Goal: Task Accomplishment & Management: Manage account settings

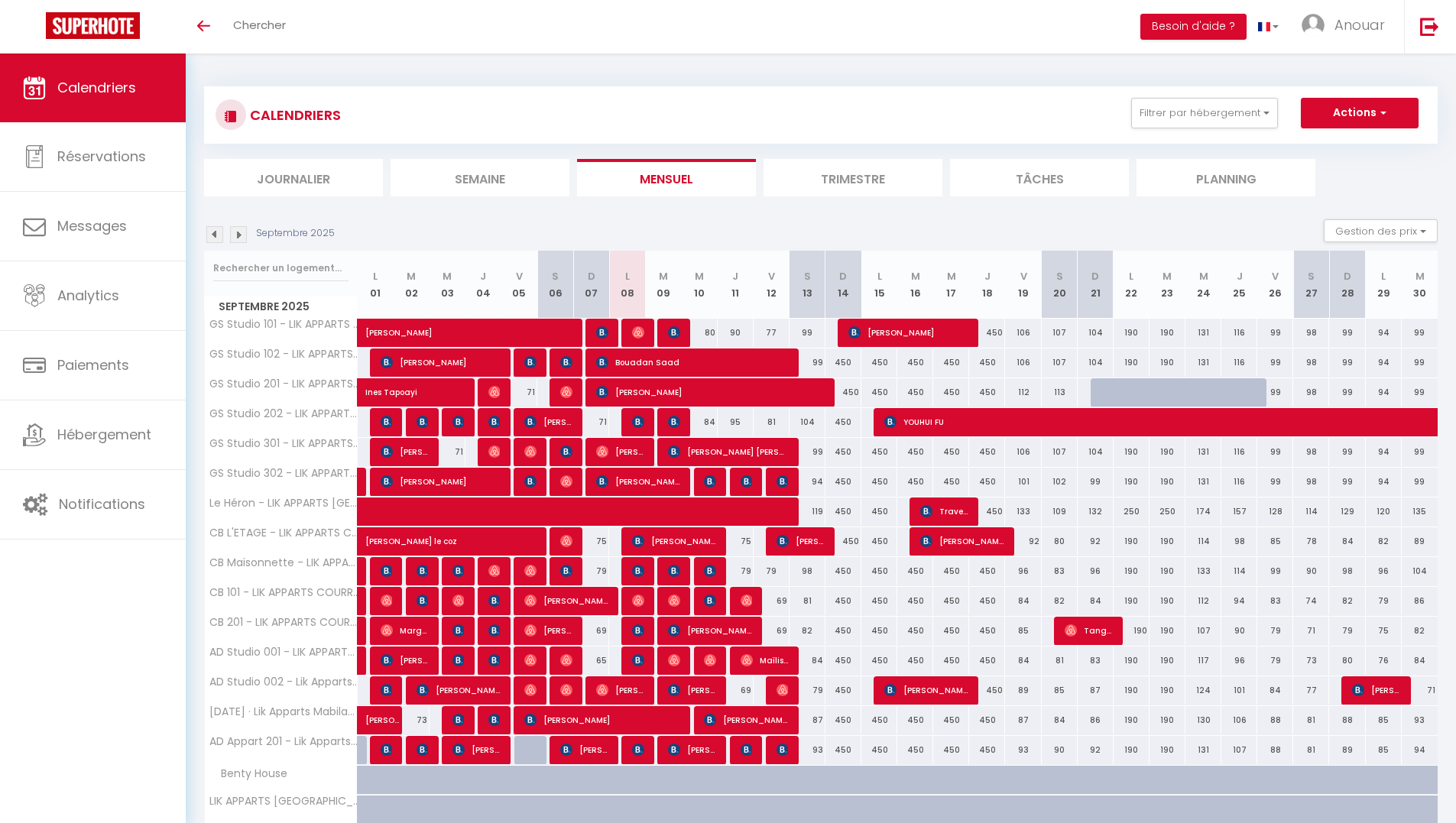
click at [299, 16] on div "Toggle menubar Chercher BUTTON Besoin d'aide ? Anouar Paramètres Équipe" at bounding box center [777, 27] width 1334 height 53
click at [234, 22] on span "Chercher" at bounding box center [259, 25] width 53 height 16
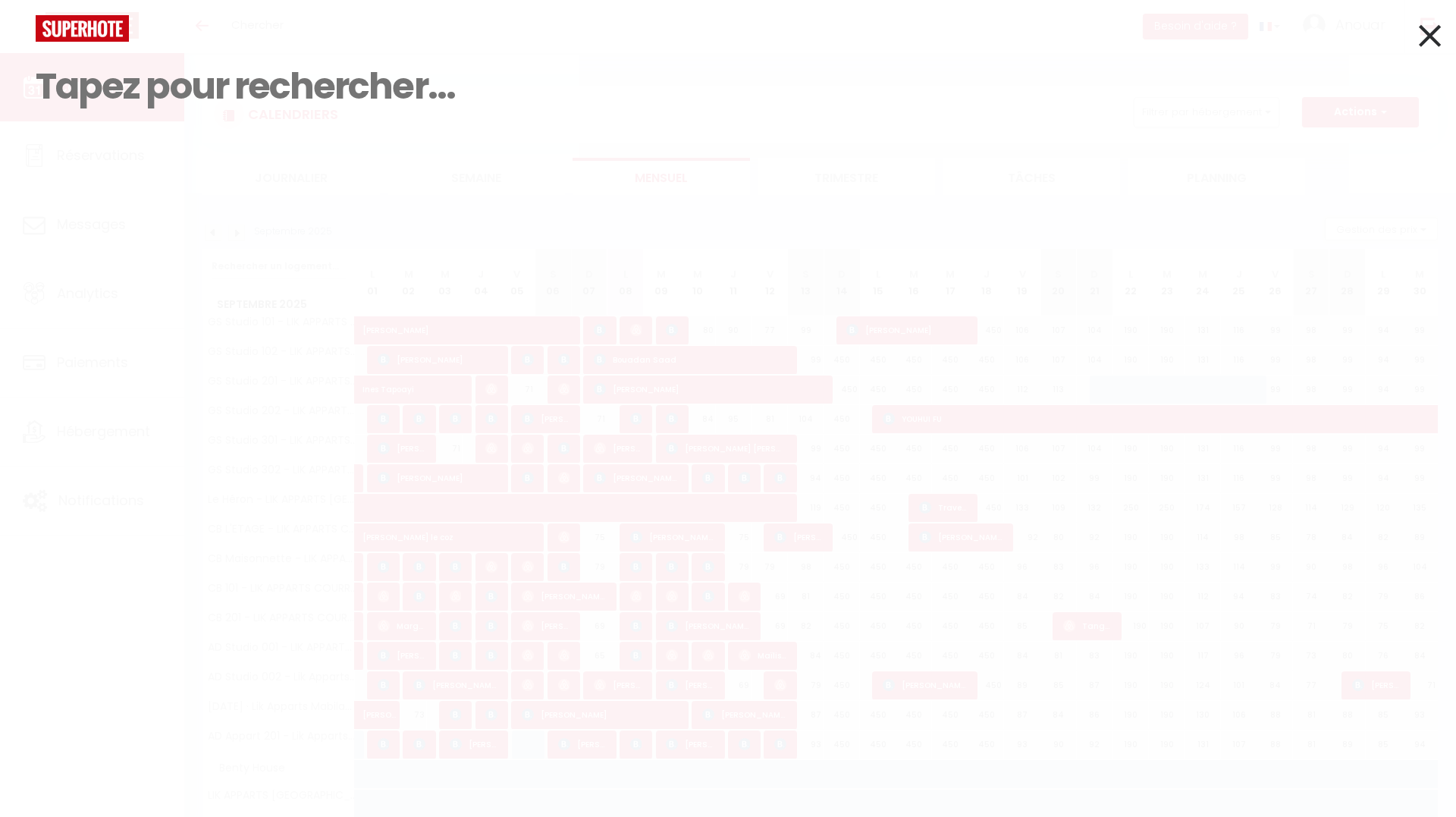
paste input "Marc Decavèle"
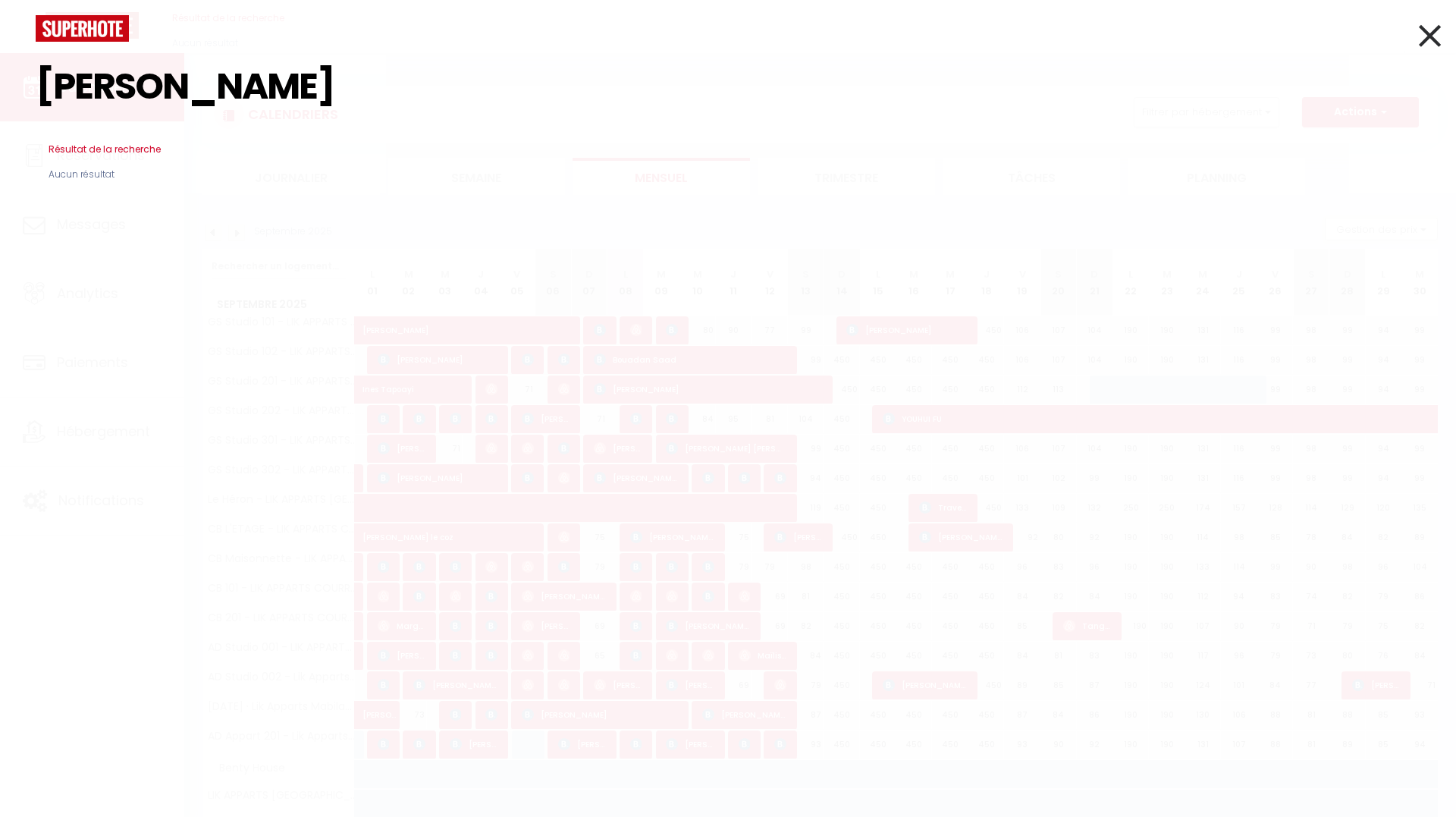
drag, startPoint x: 131, startPoint y: 82, endPoint x: 78, endPoint y: 82, distance: 53.0
click at [78, 82] on input "Marc Decavèle" at bounding box center [728, 86] width 1385 height 89
type input "Decavèle"
drag, startPoint x: 11, startPoint y: 36, endPoint x: 0, endPoint y: 50, distance: 17.8
click at [0, 45] on div "Decavèle Résultat de la recherche Id Appart Voyageur Checkin Checkout Nuits Per…" at bounding box center [728, 408] width 1456 height 817
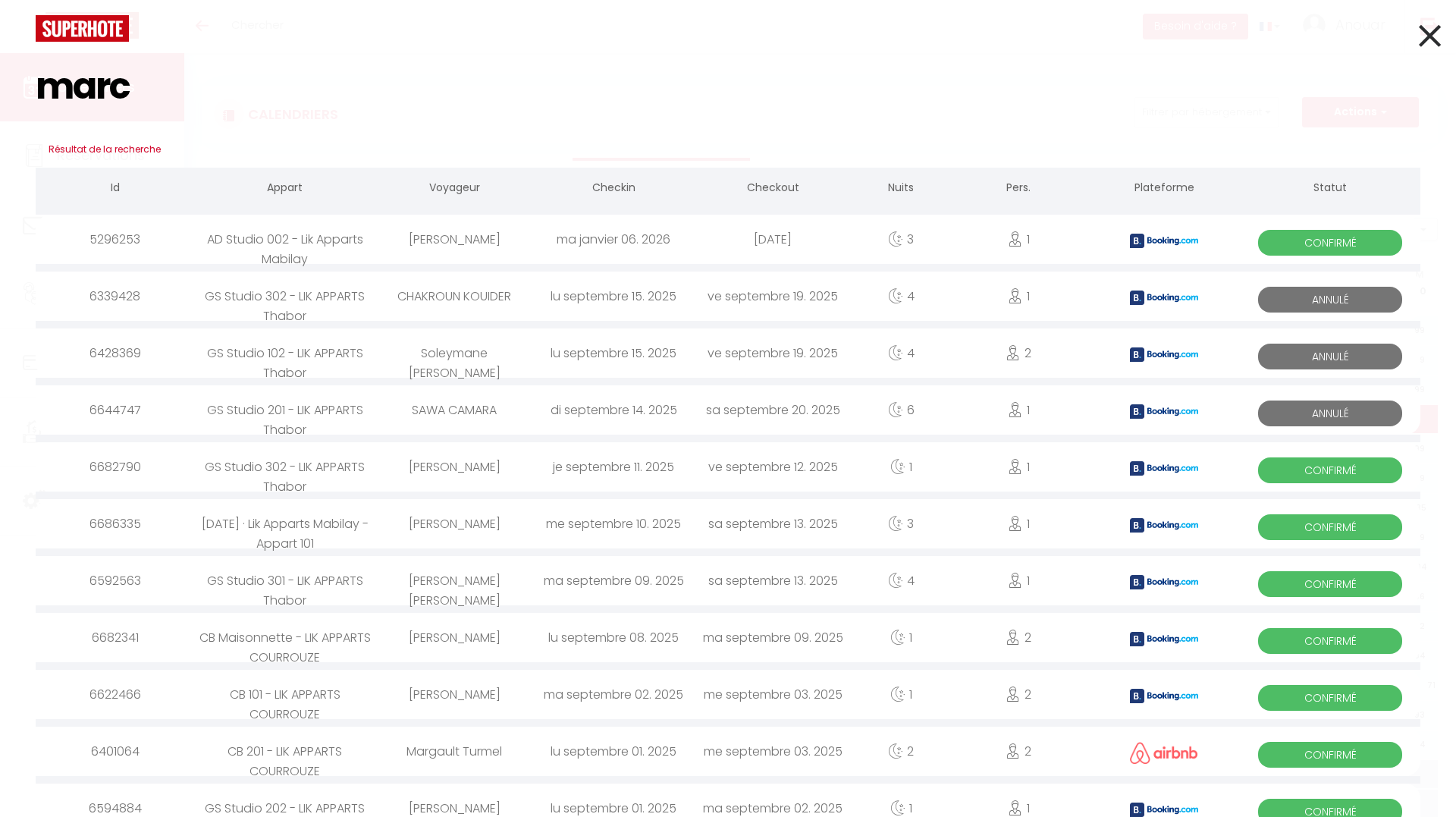
type input "marc"
click at [459, 633] on div "Marc Decavèle" at bounding box center [454, 638] width 159 height 49
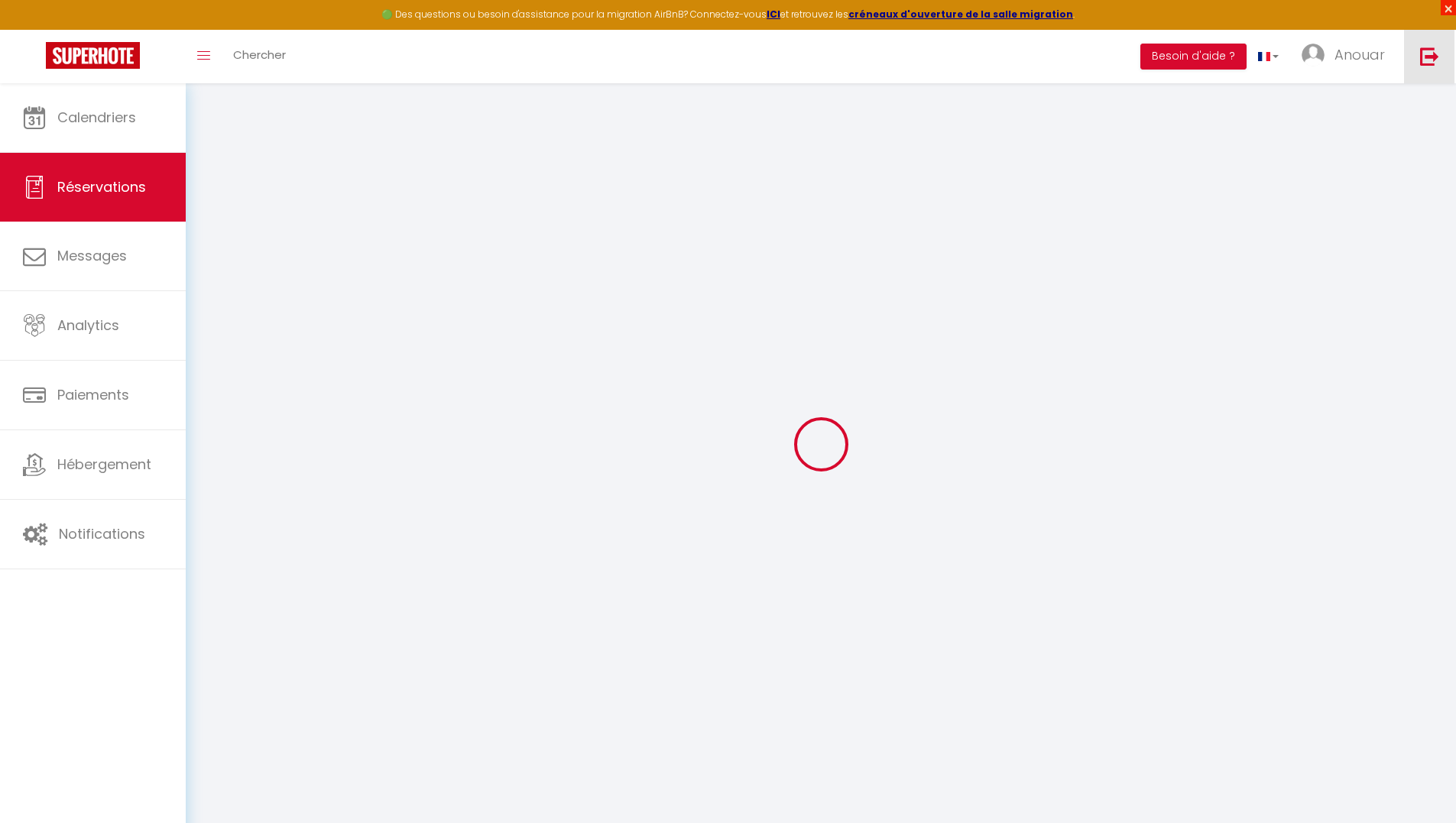
click at [1442, 10] on span "×" at bounding box center [1448, 8] width 15 height 15
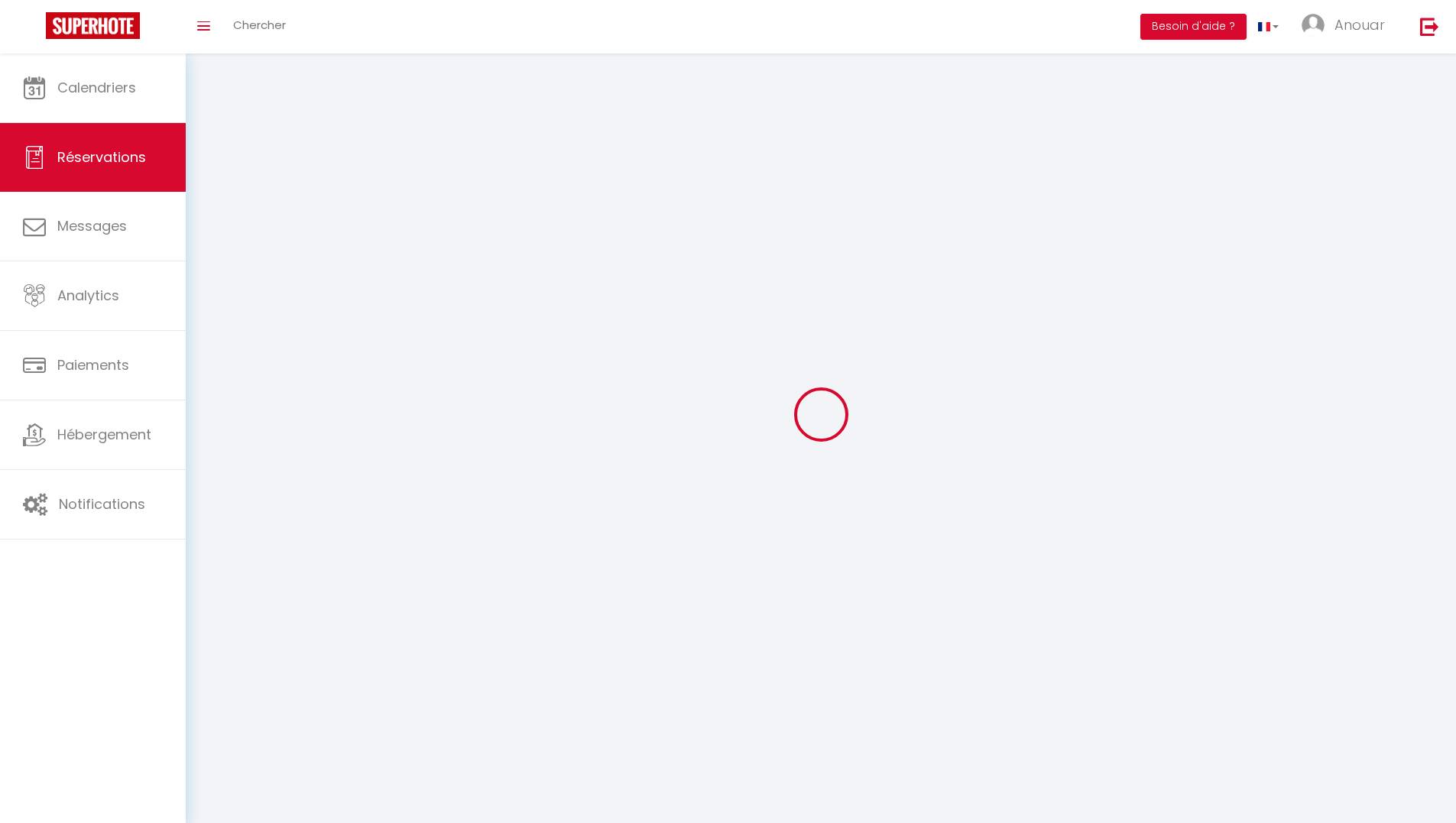
select select
checkbox input "false"
select select
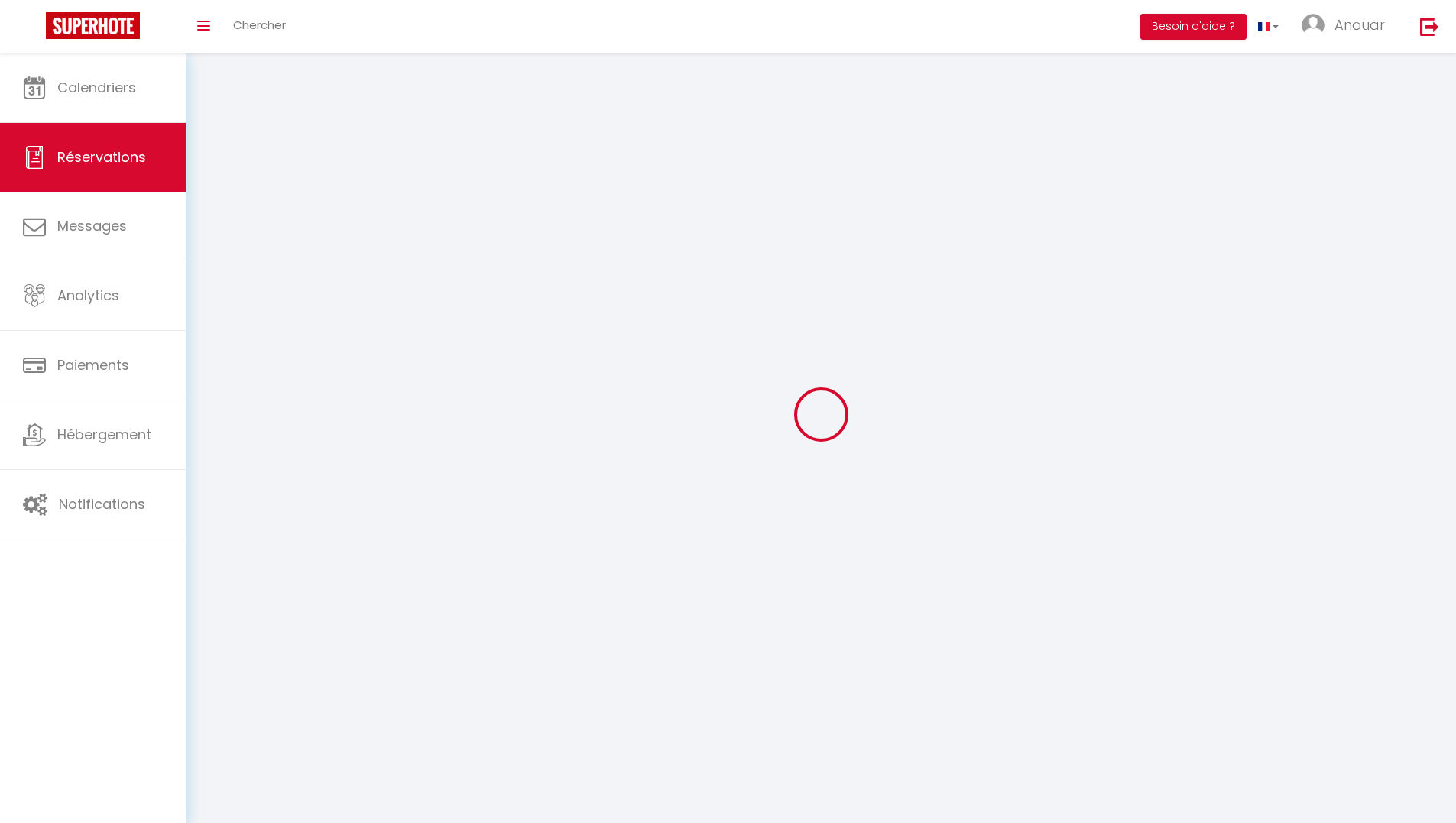
checkbox input "false"
select select
checkbox input "false"
type textarea "Lm"
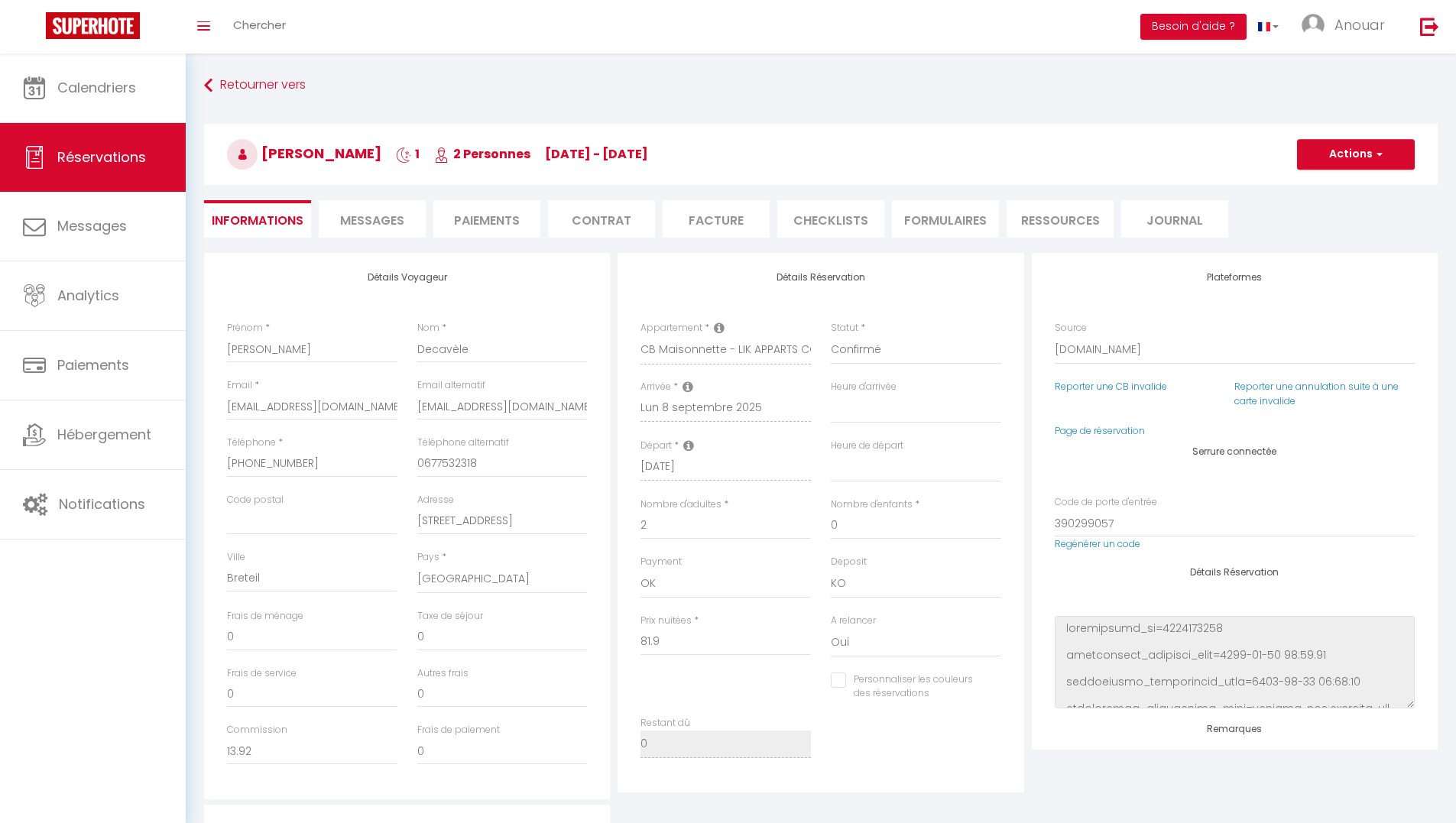
type input "0.85"
select select
checkbox input "false"
select select "15:00"
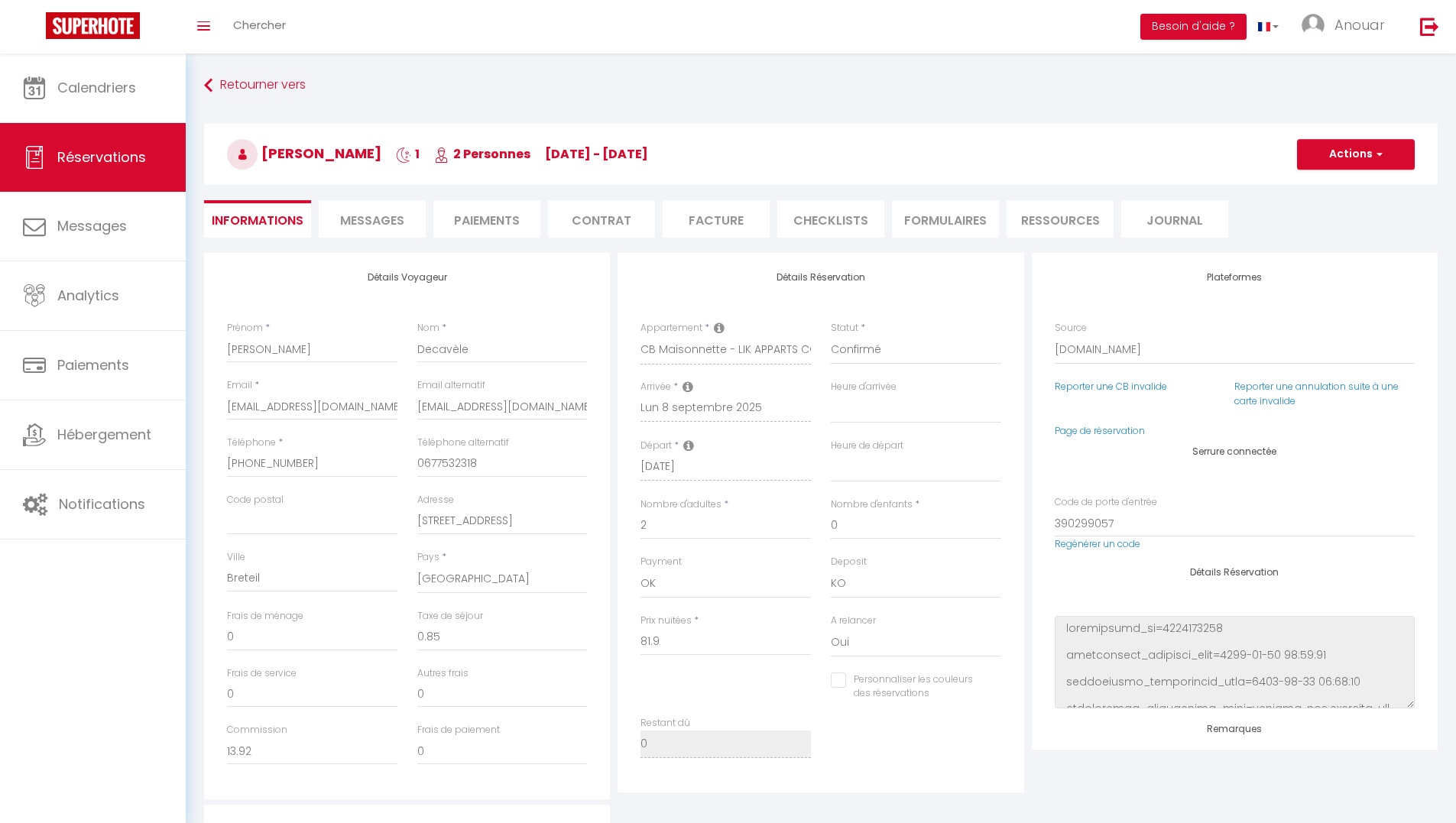
select select "06:00"
drag, startPoint x: 351, startPoint y: 211, endPoint x: 454, endPoint y: 272, distance: 119.7
click at [351, 212] on li "Messages" at bounding box center [372, 219] width 107 height 37
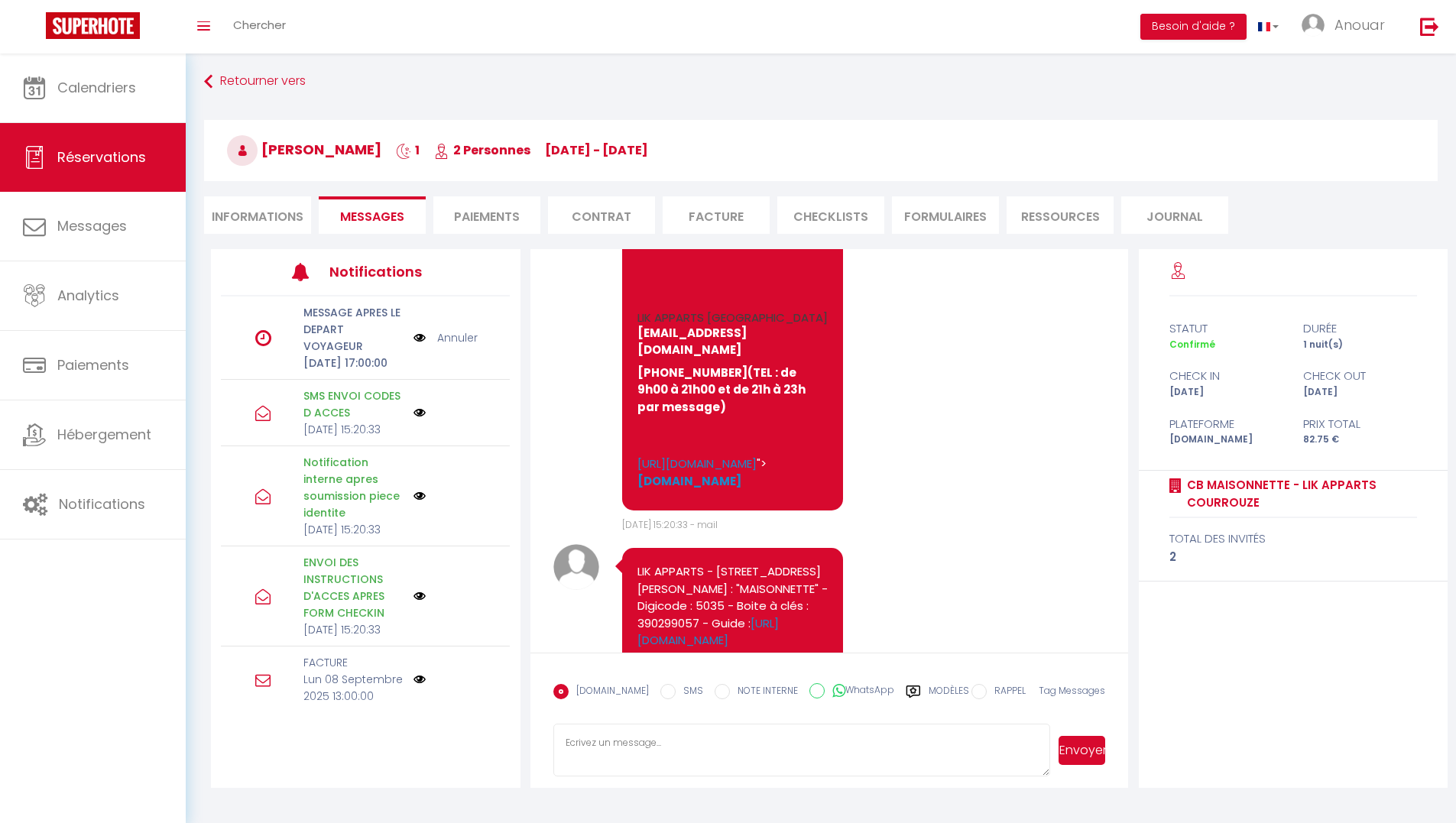
scroll to position [6, 0]
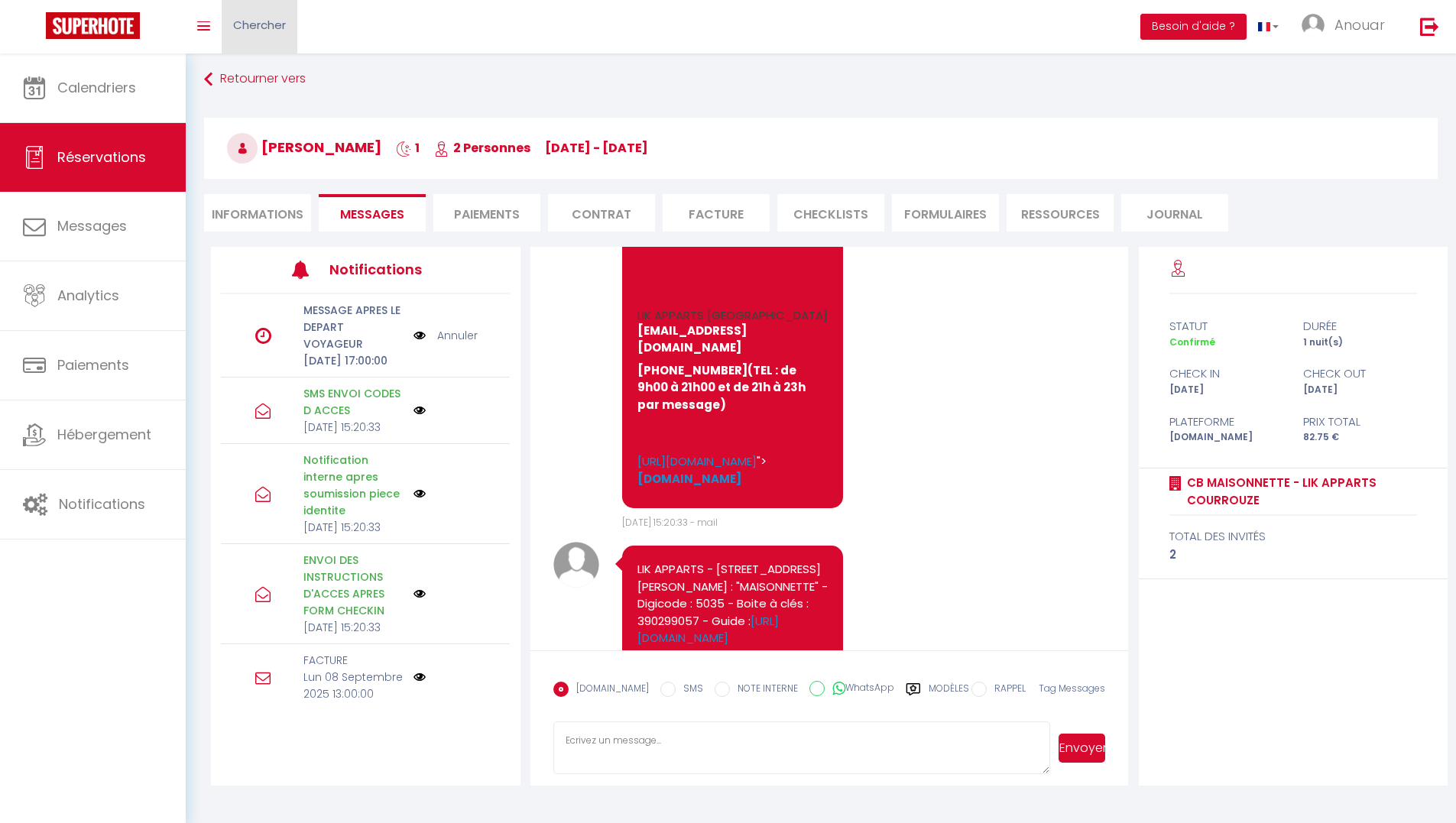
click at [269, 44] on link "Chercher" at bounding box center [259, 27] width 75 height 53
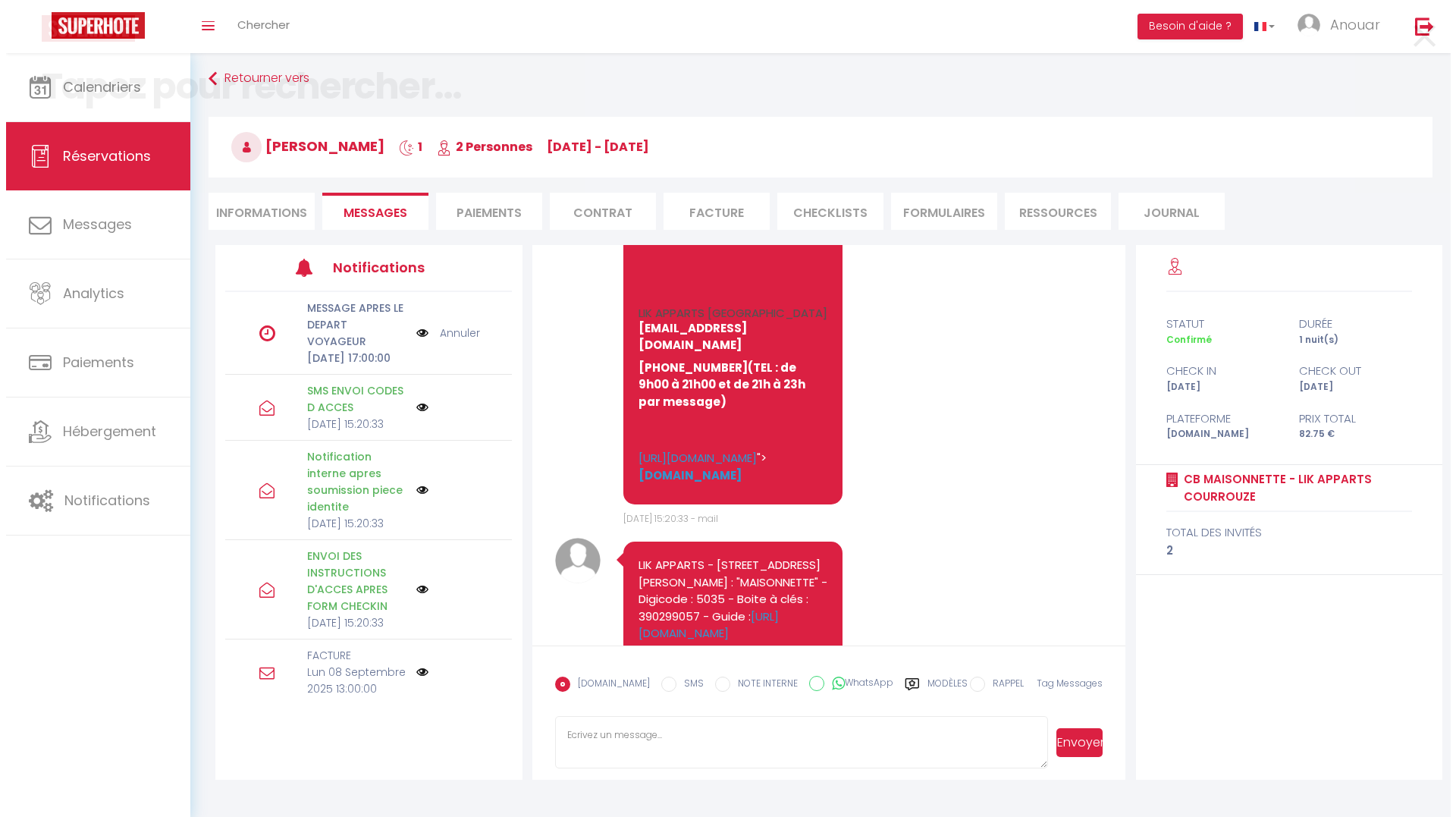
scroll to position [8050, 0]
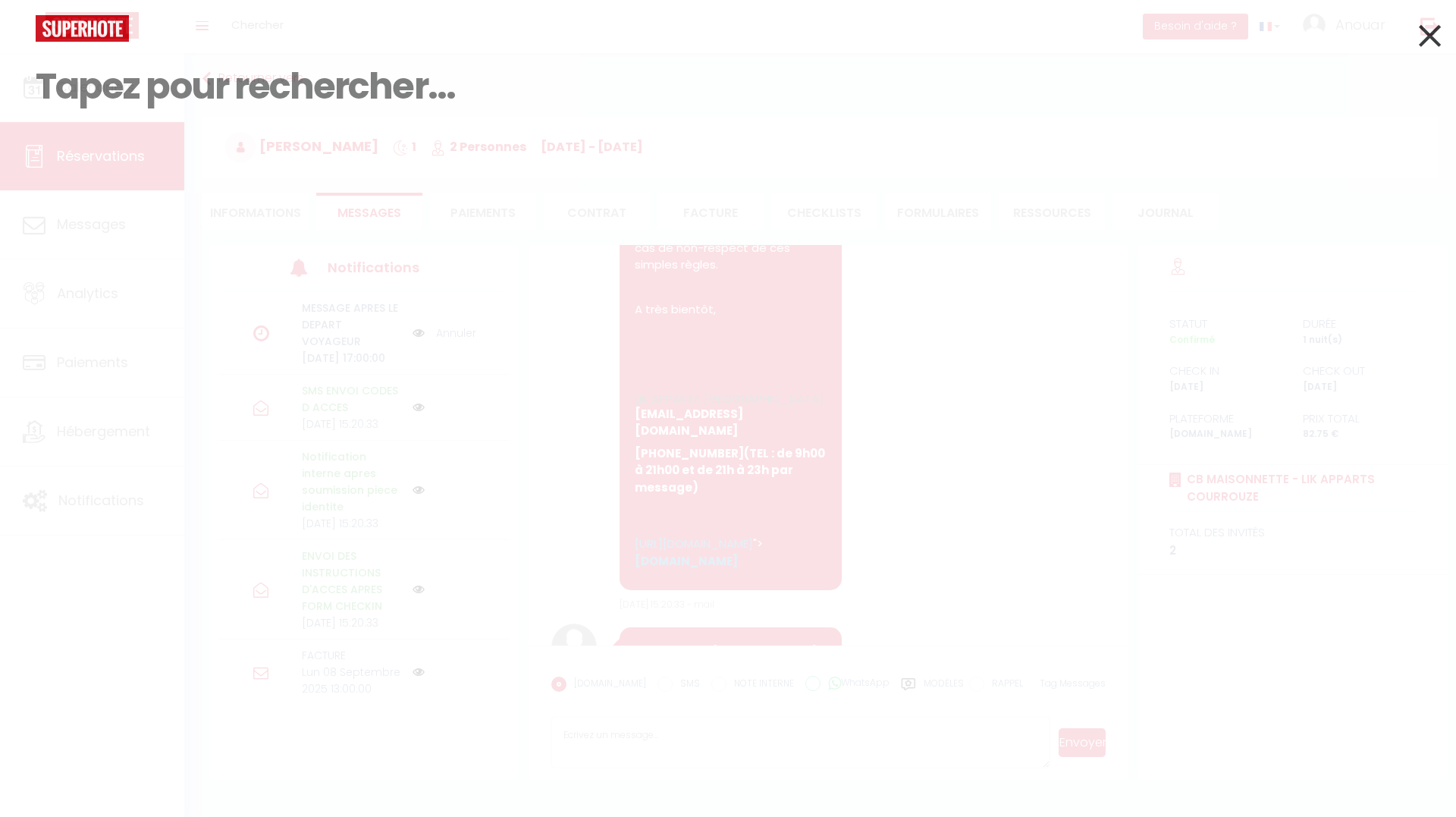
type input "v"
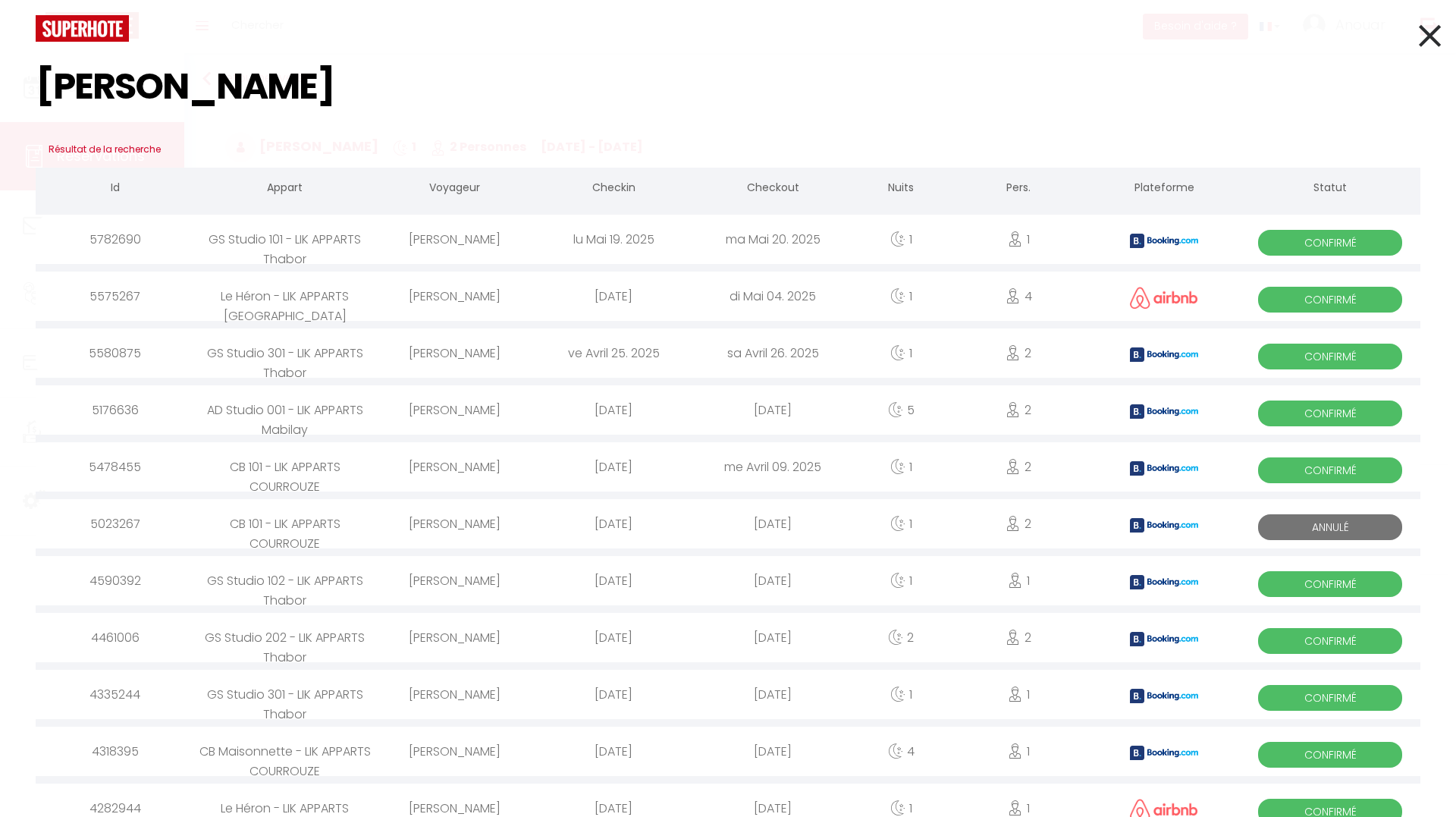
type input "céline"
click at [495, 240] on div "[PERSON_NAME]" at bounding box center [454, 240] width 159 height 49
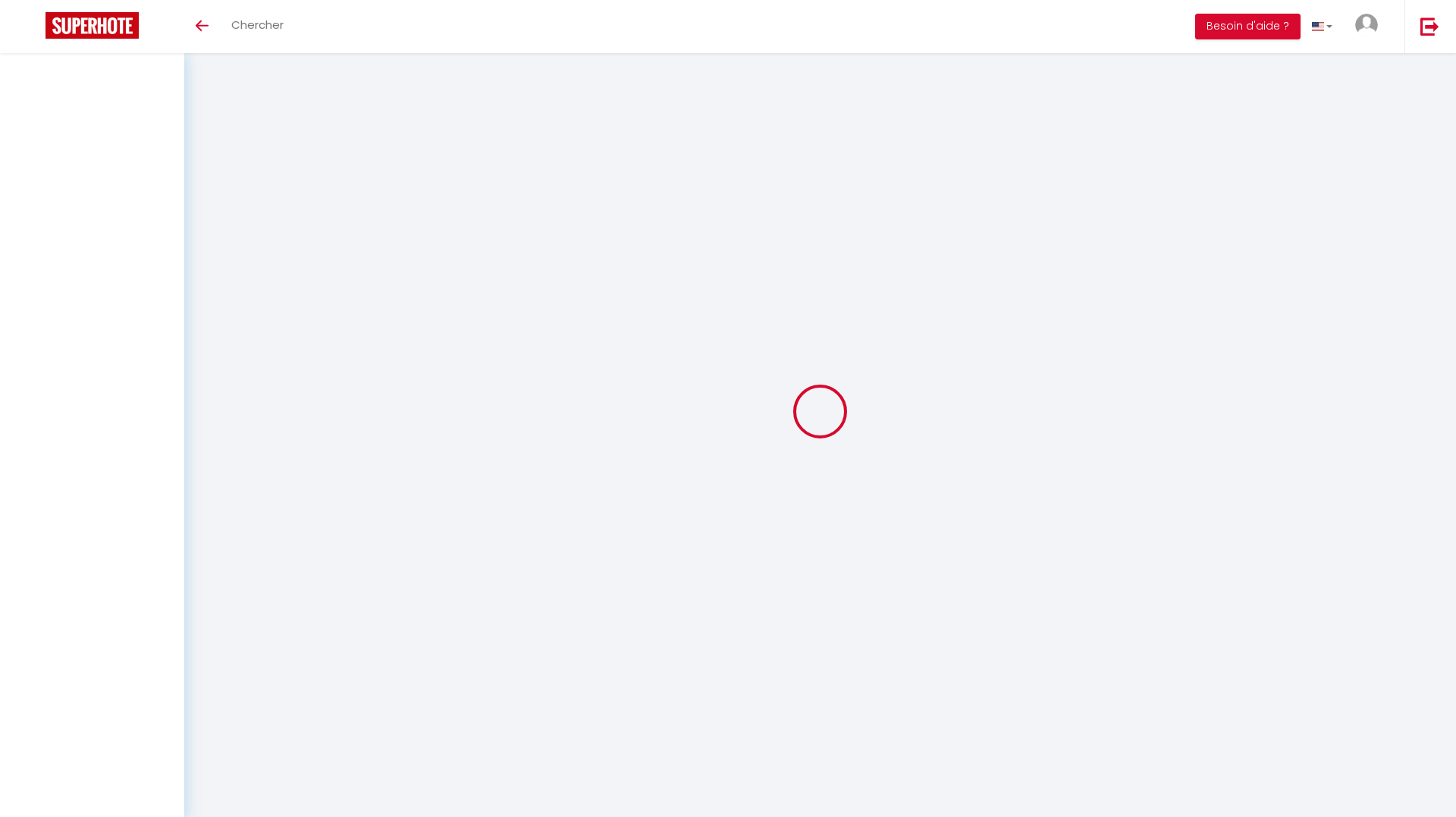
select select
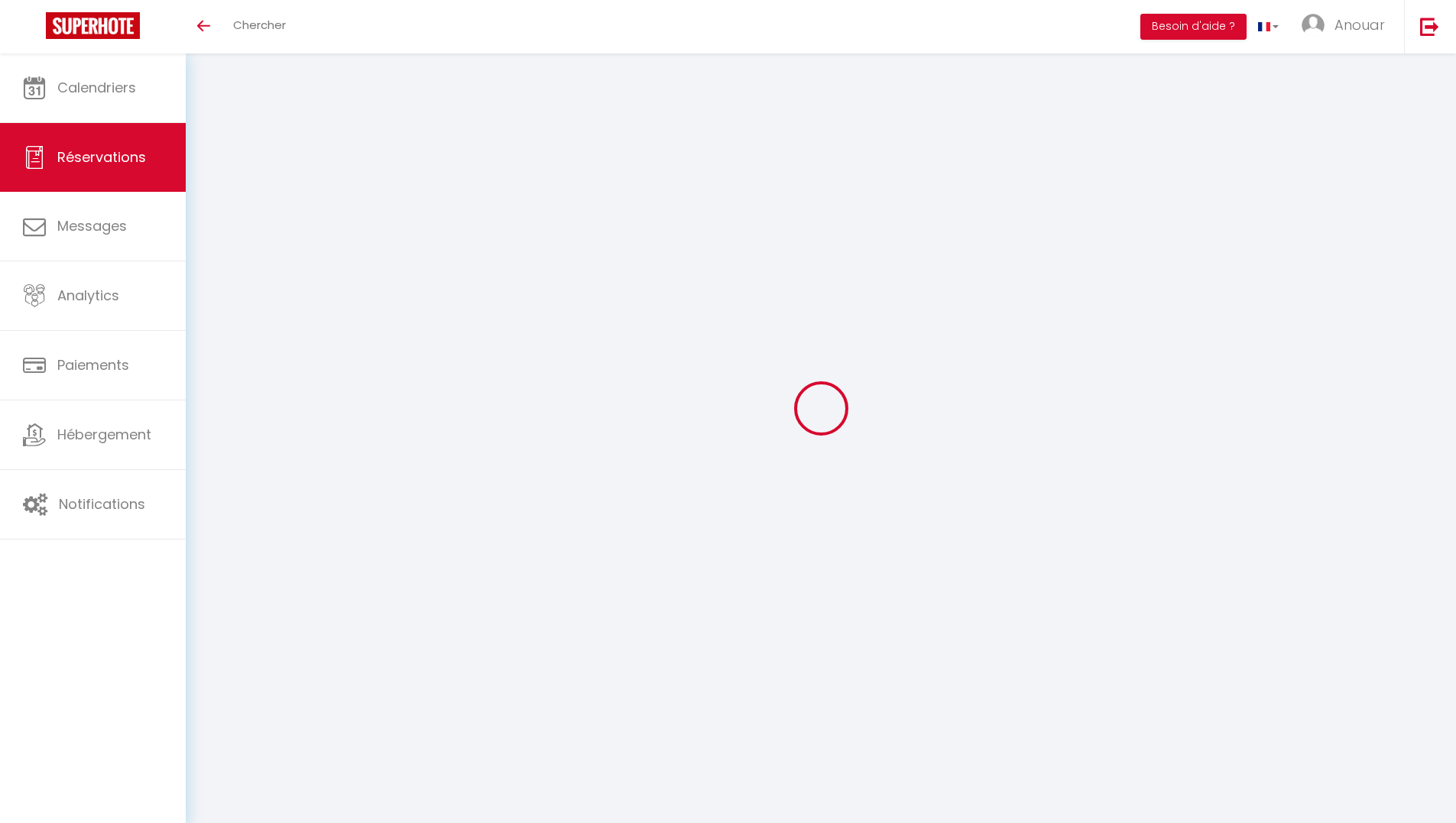
select select
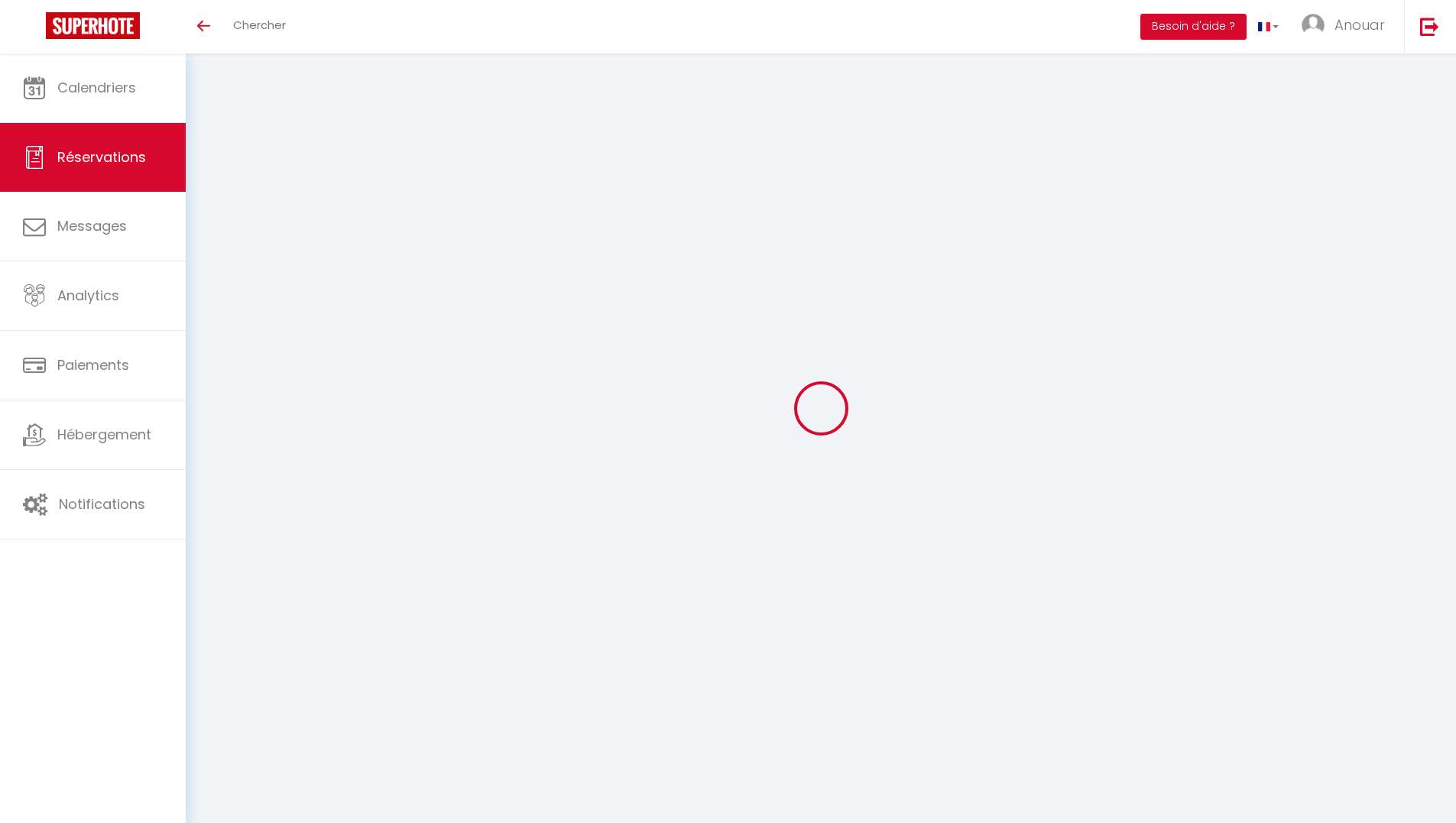
select select
checkbox input "false"
select select
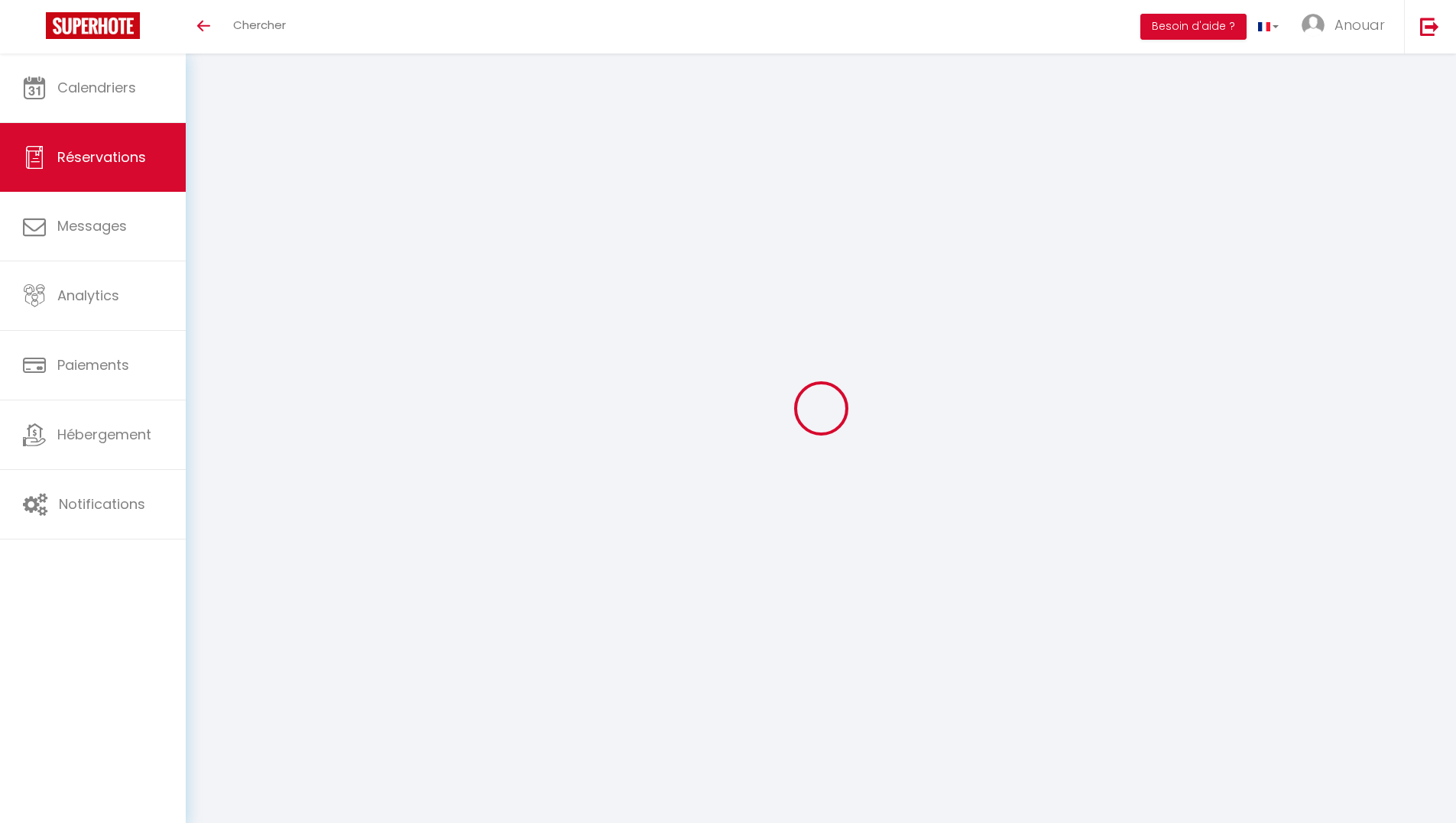
select select
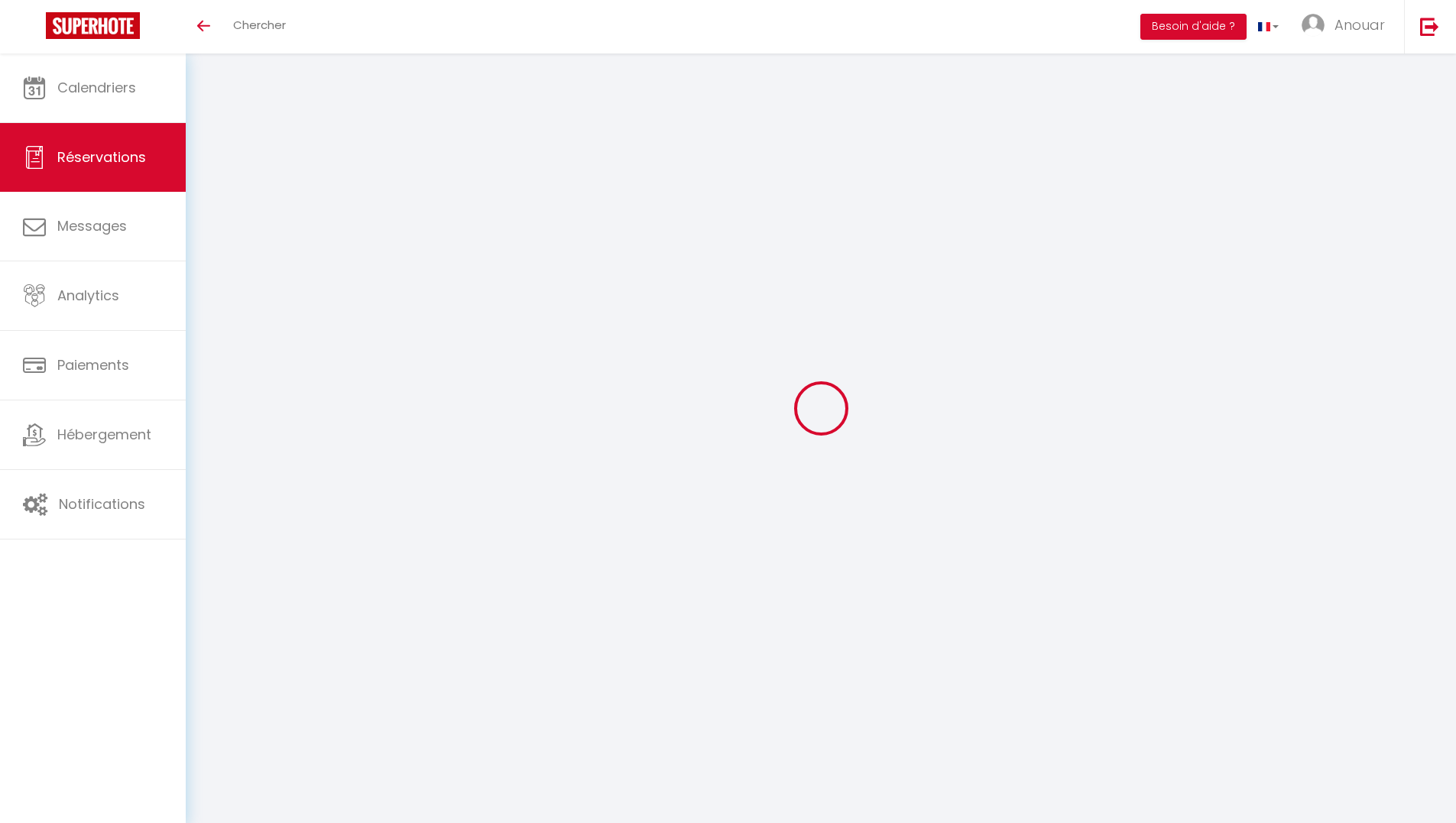
checkbox input "false"
type input "CELINE"
type input "DEBAUGNIES"
type input "[EMAIL_ADDRESS][DOMAIN_NAME]"
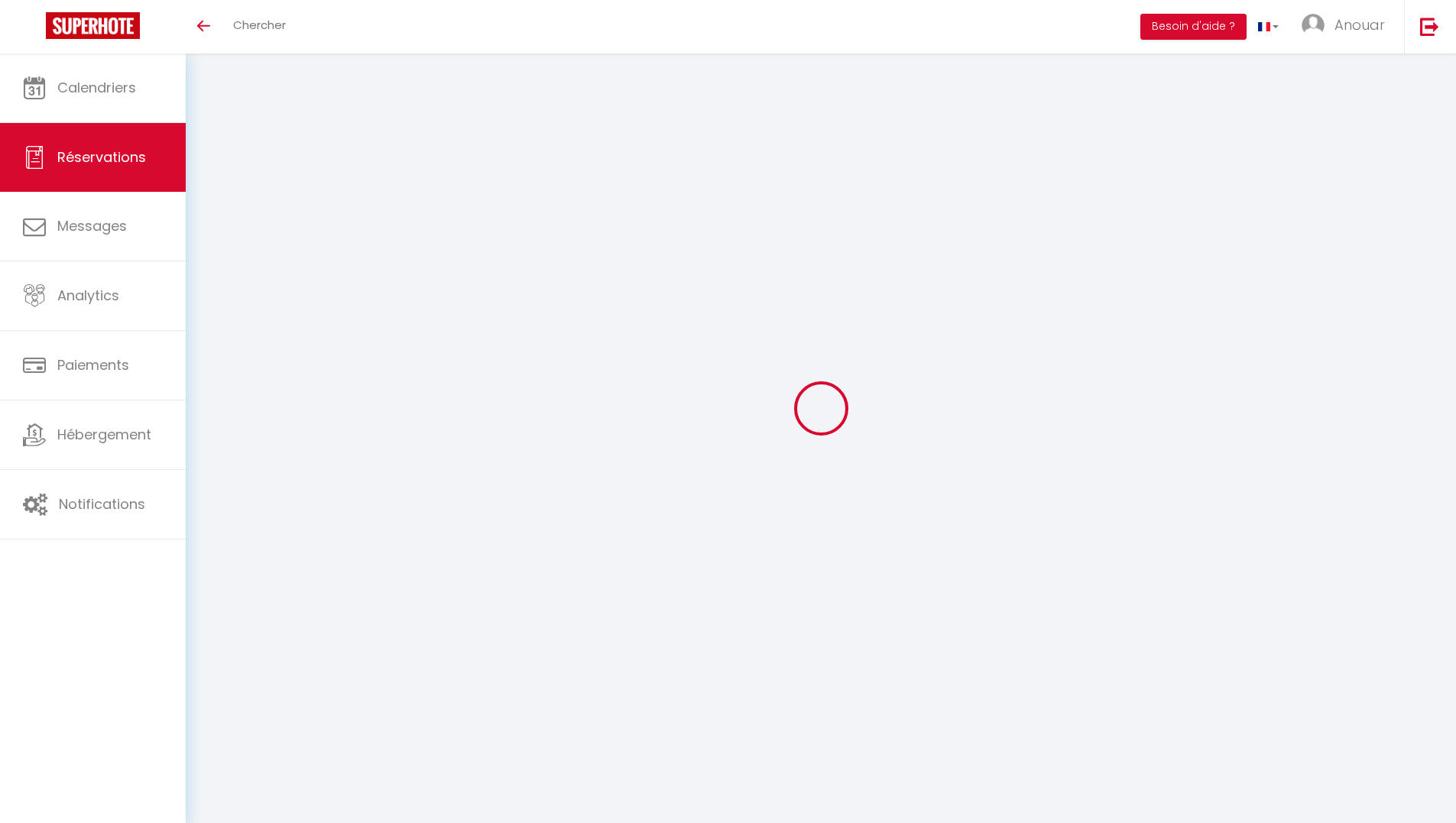
type input "[PERSON_NAME][EMAIL_ADDRESS][DATE][DOMAIN_NAME]"
type input "[PHONE_NUMBER]"
type input "0674550139"
type input "22130"
type input "[STREET_ADDRESS]"
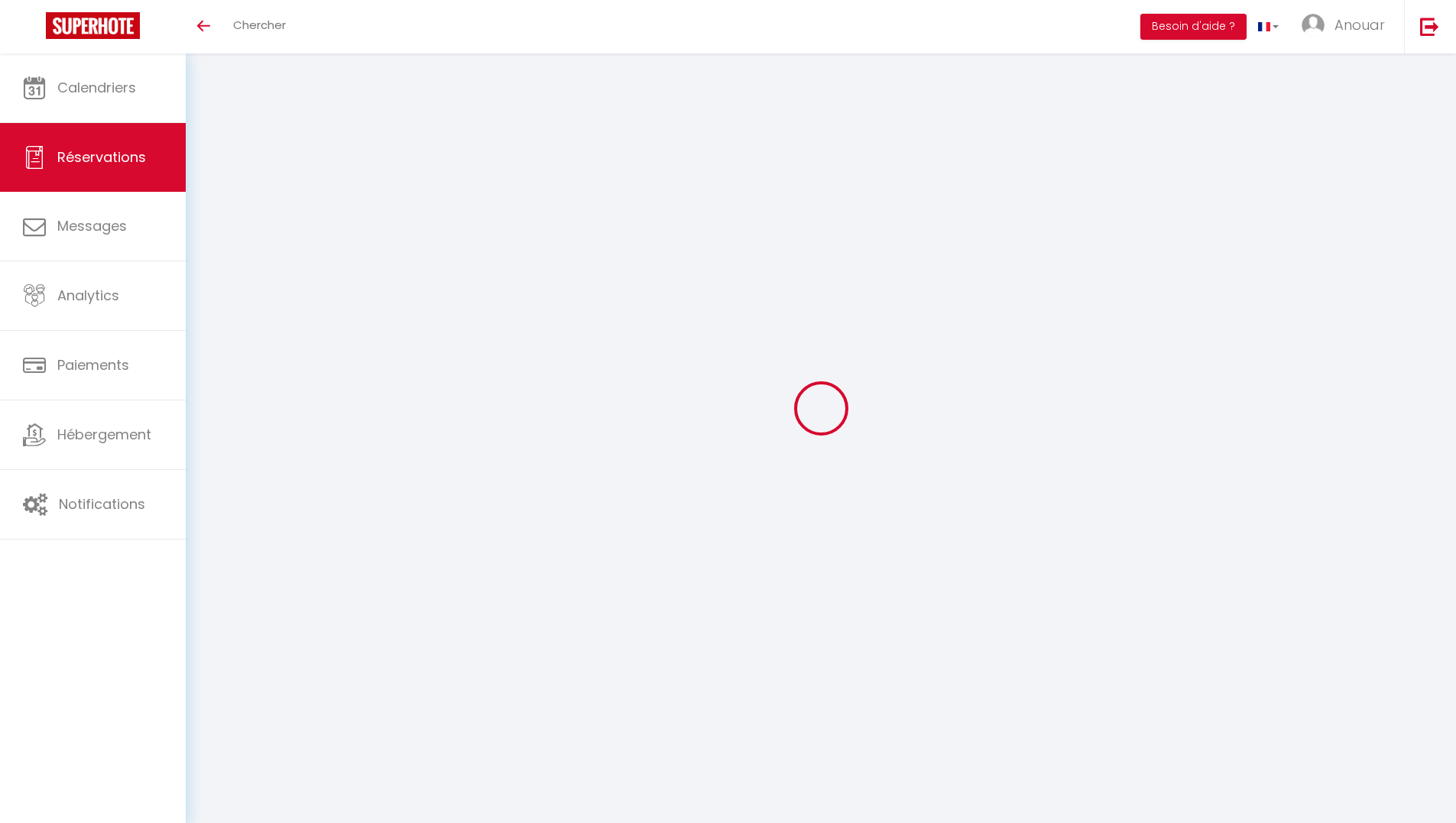
type input "[GEOGRAPHIC_DATA]"
select select "FR"
type input "12.07"
select select "5837"
select select "1"
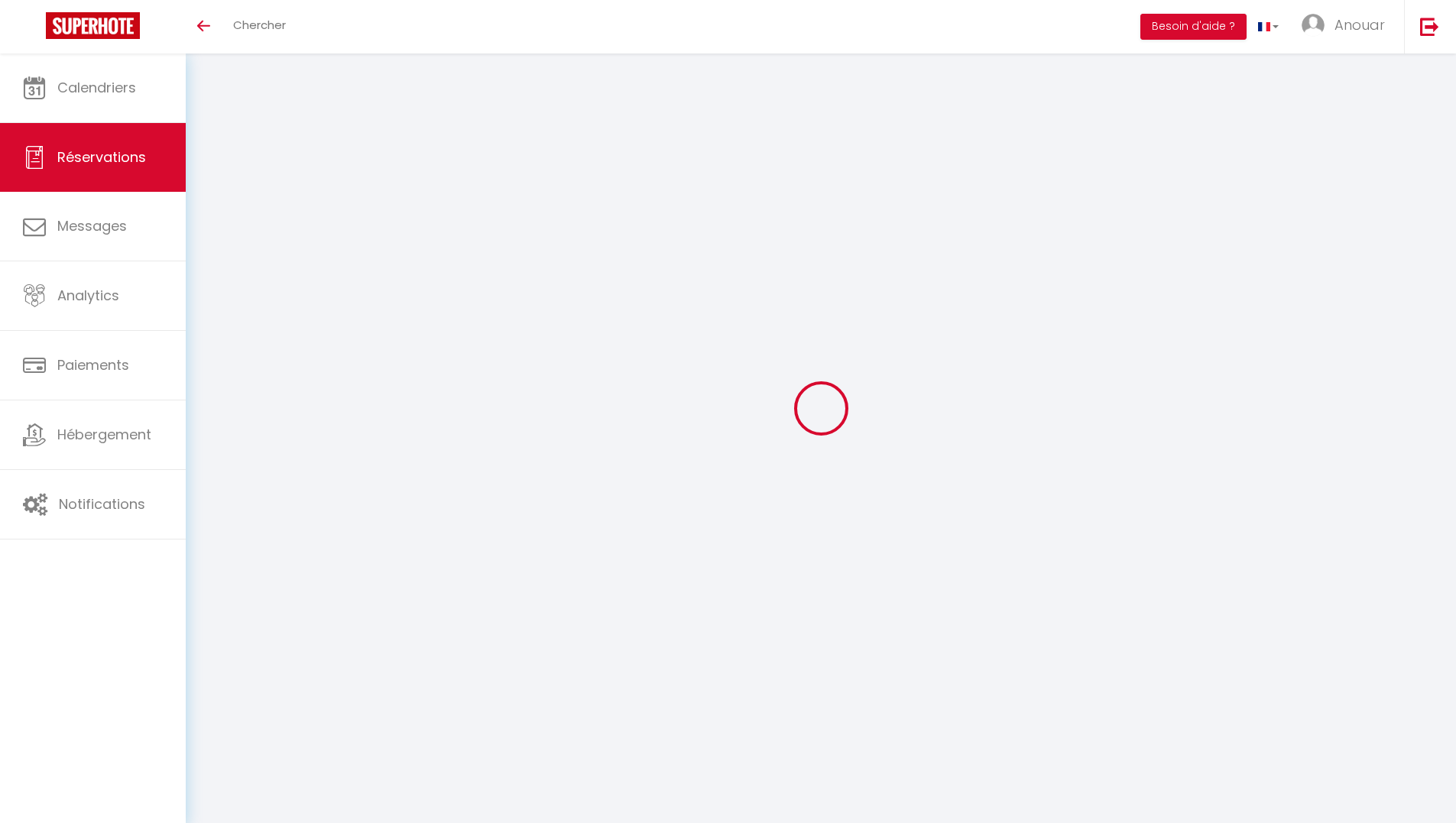
select select
type input "1"
select select "12"
select select "14"
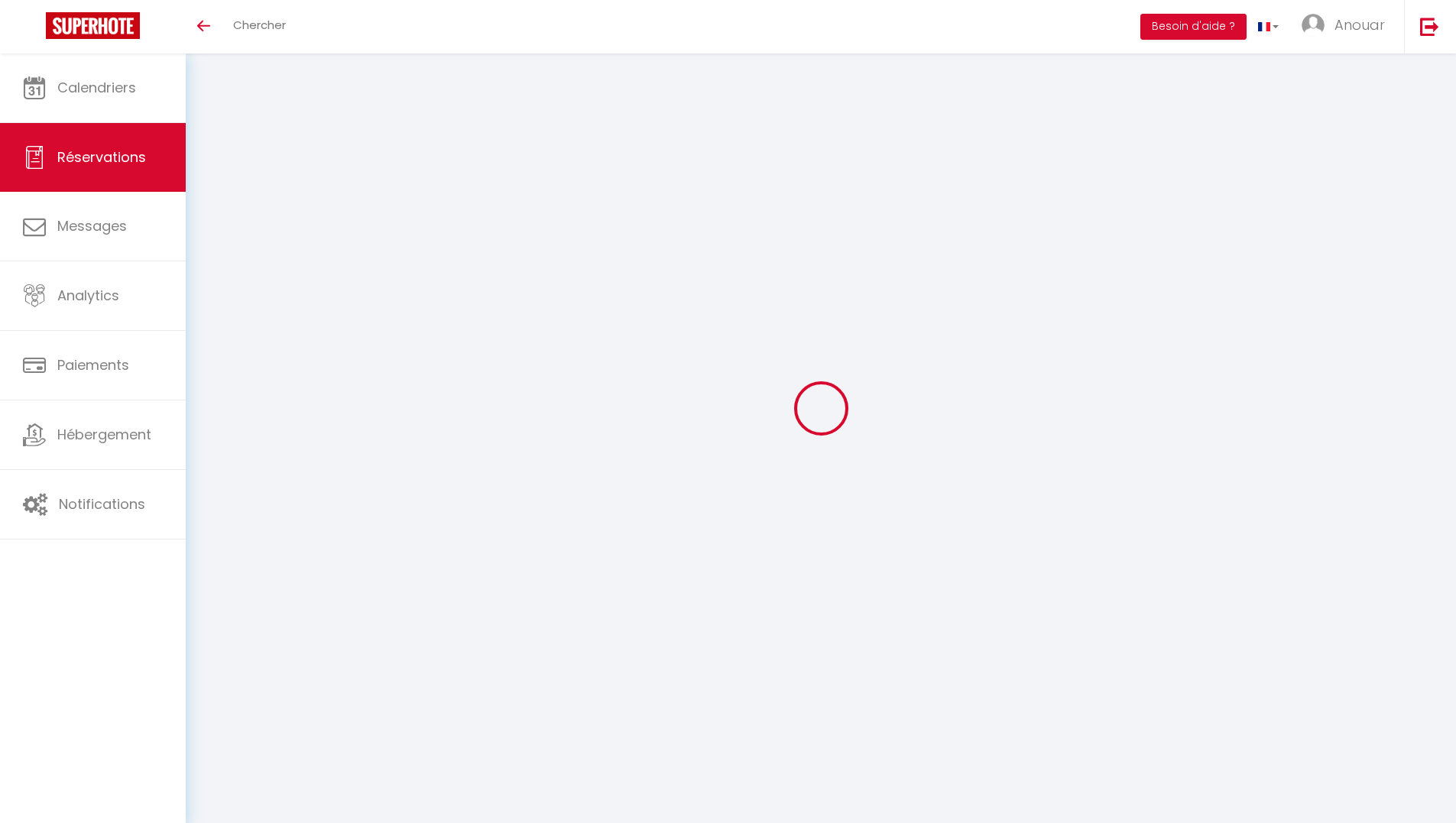
type input "71"
checkbox input "false"
type input "0"
select select "2"
type input "0"
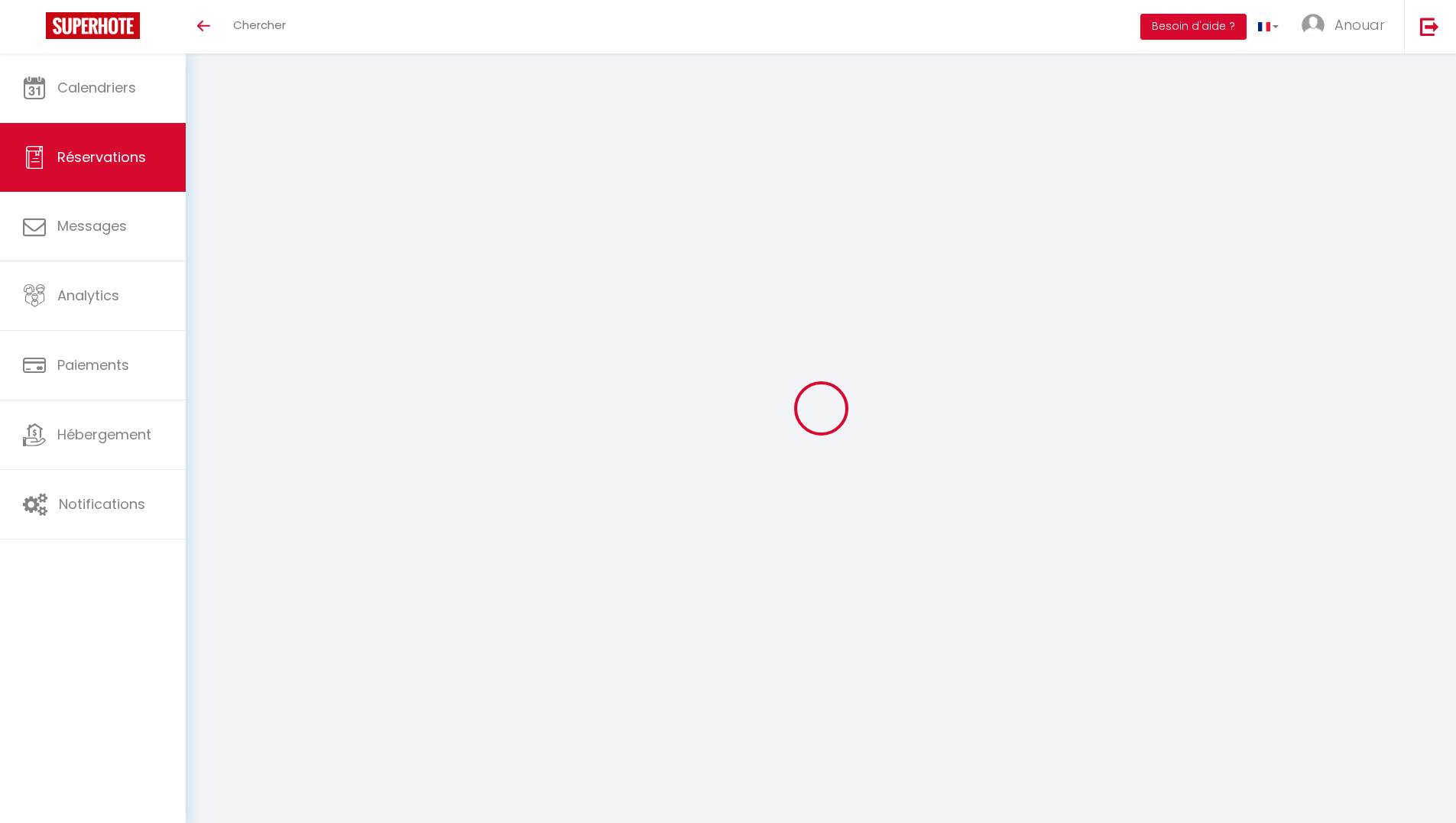
type input "0"
select select
checkbox input "false"
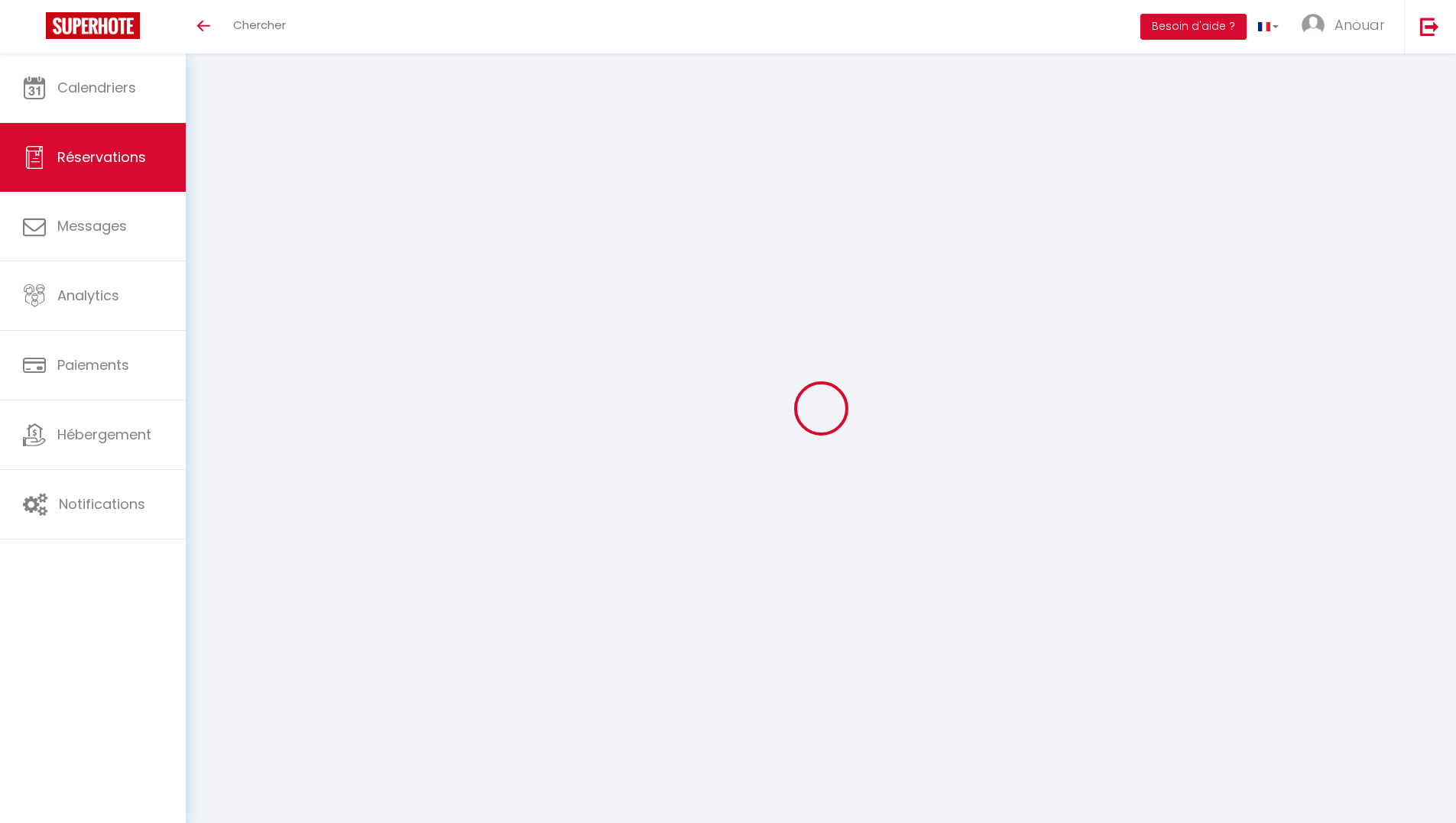
select select
checkbox input "false"
select select
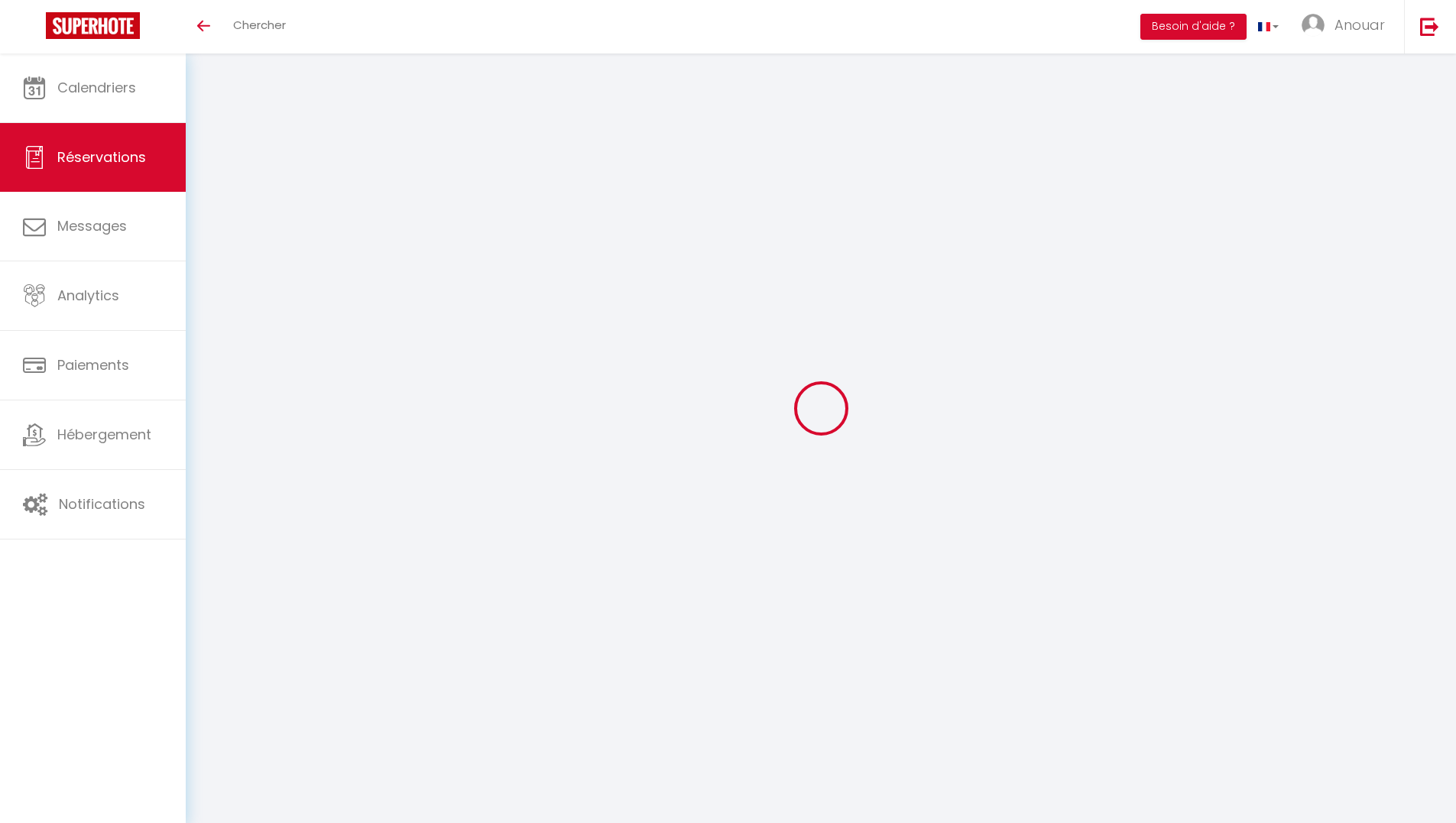
checkbox input "false"
type textarea "I am travelling for business and I may be using a business credit card. Approxi…"
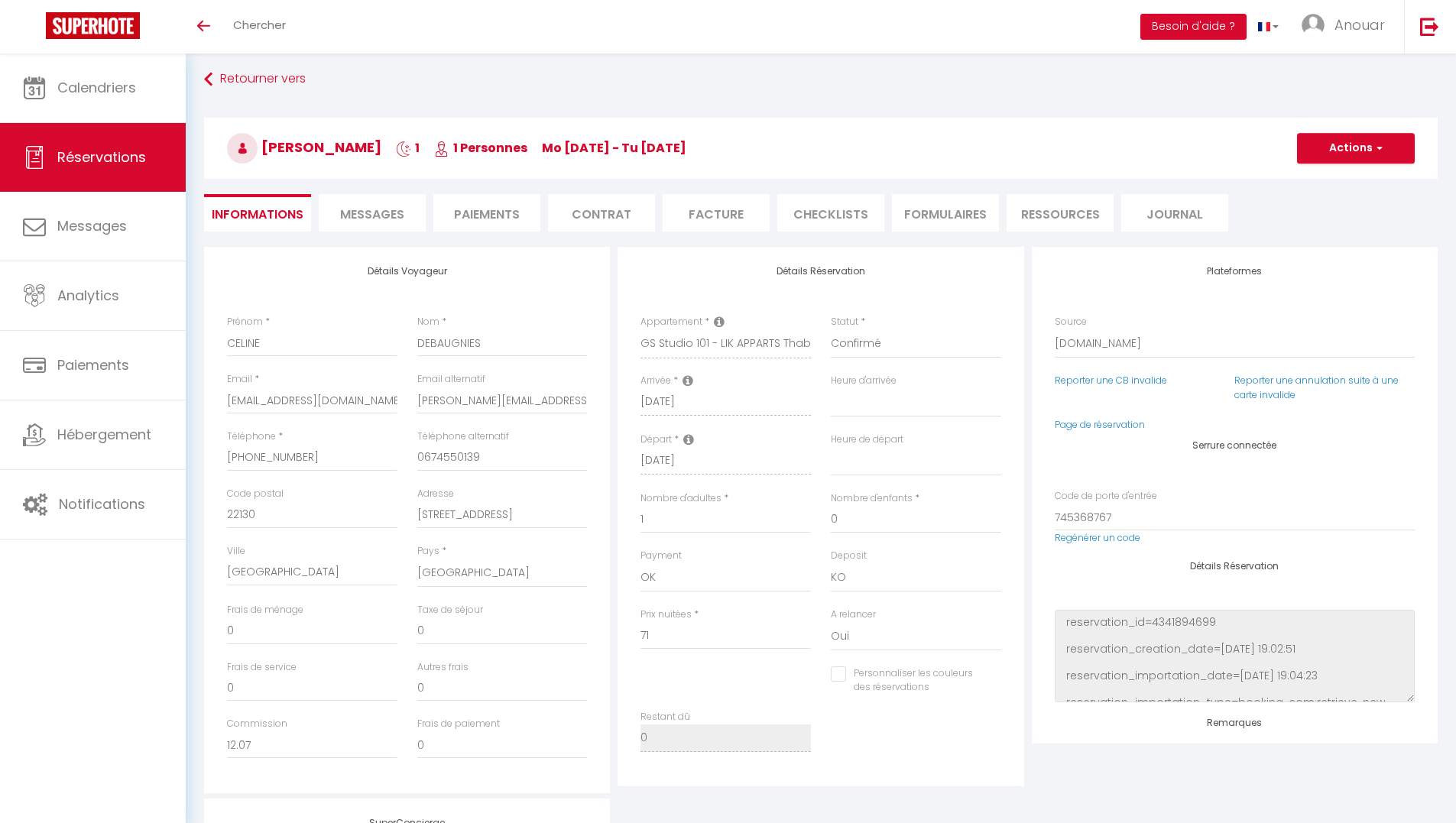
type input "0.74"
select select
checkbox input "false"
select select "19:00"
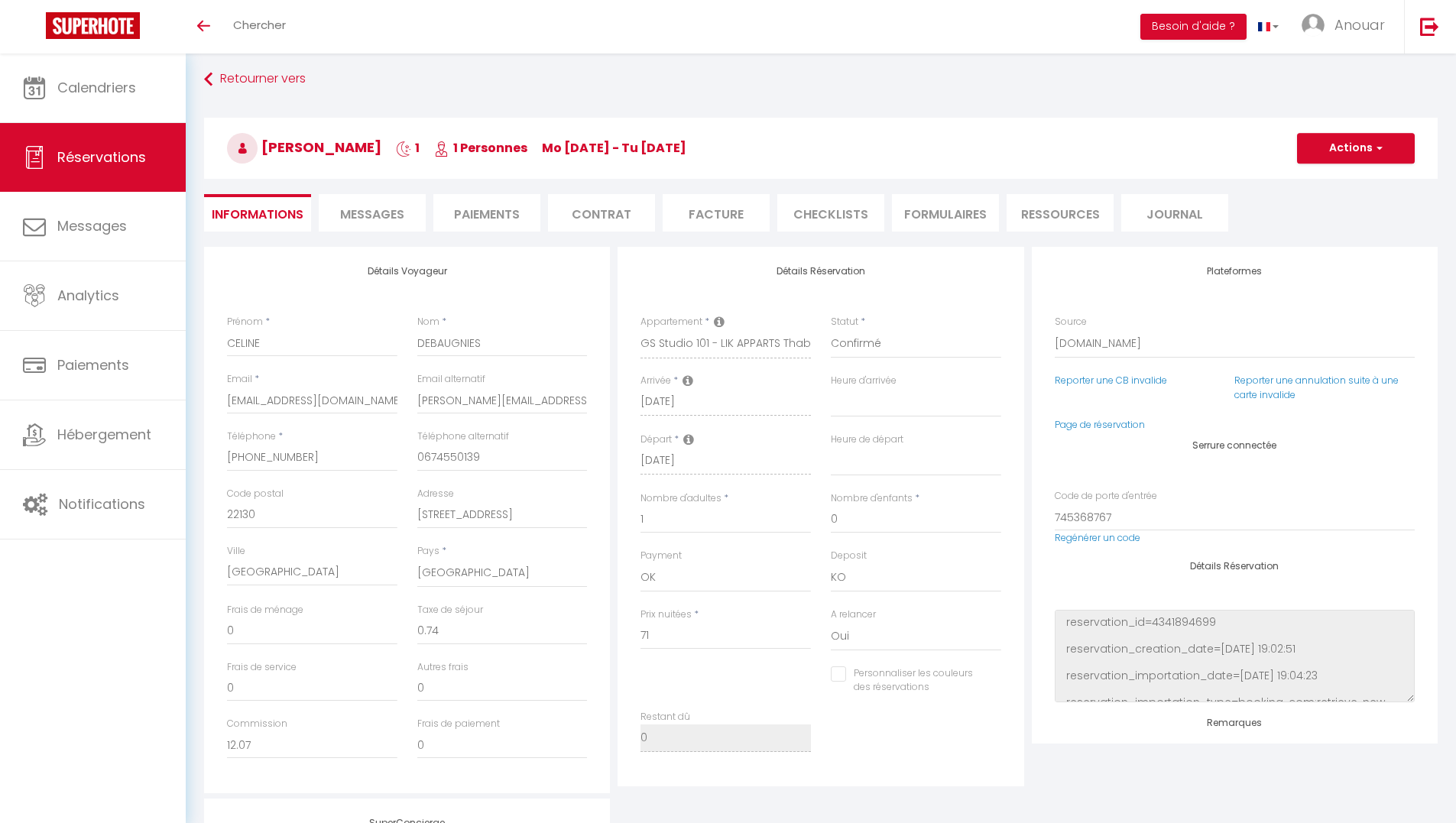
select select "07:30"
click at [757, 224] on li "Facture" at bounding box center [716, 212] width 107 height 37
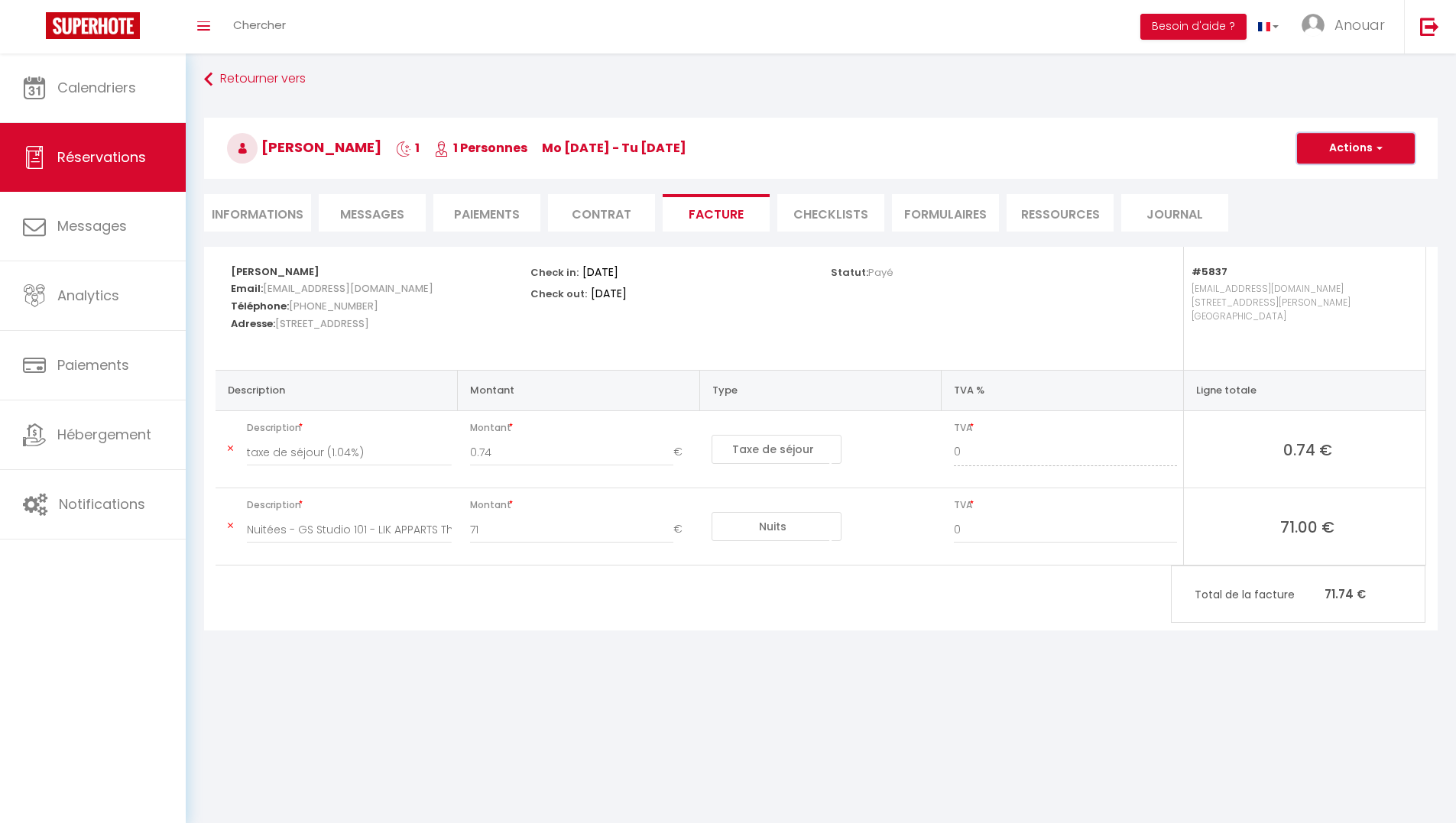
click at [1319, 158] on button "Actions" at bounding box center [1355, 148] width 117 height 31
click at [1329, 205] on link "Aperçu et éditer" at bounding box center [1344, 201] width 128 height 20
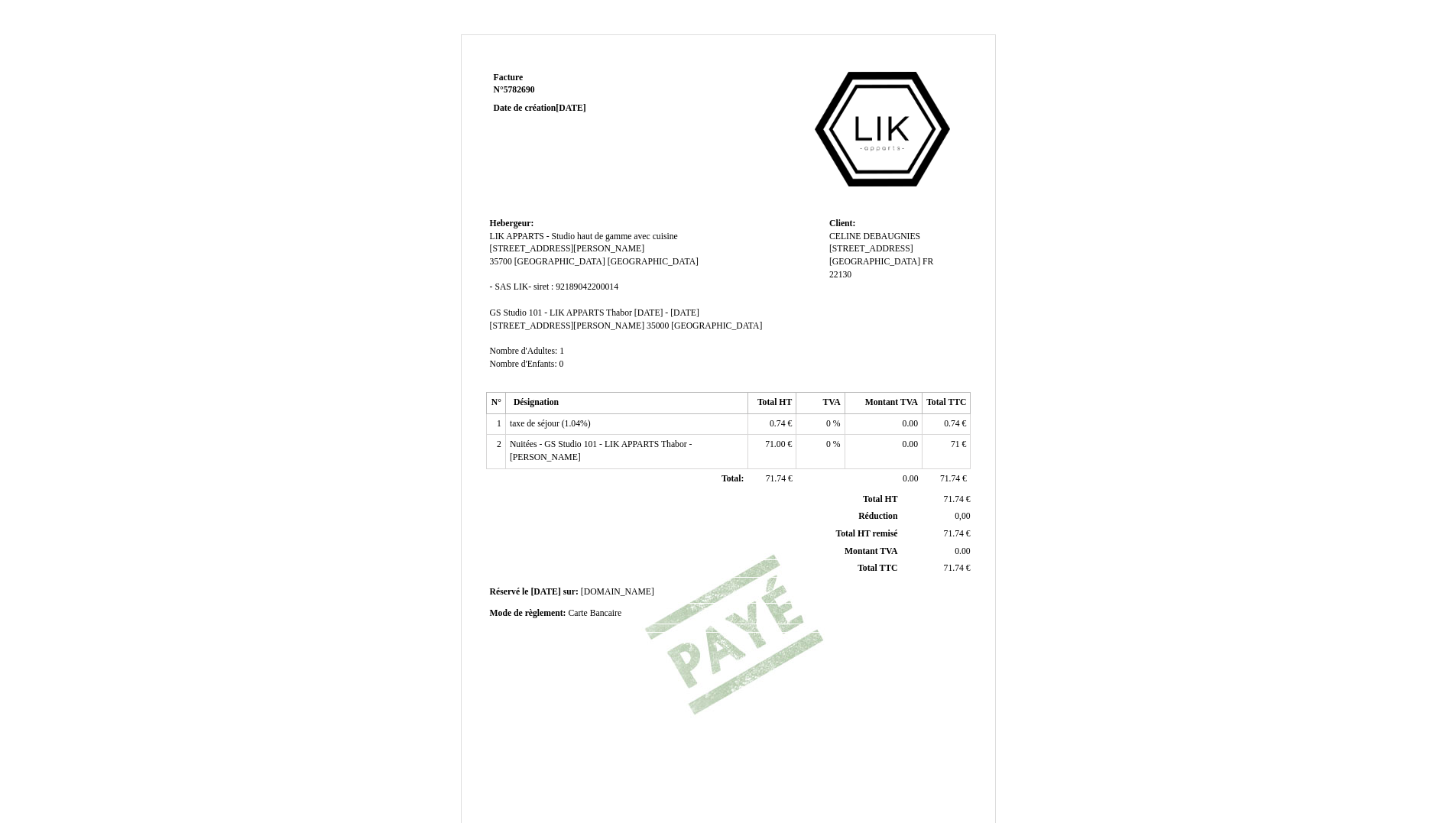
click at [857, 238] on span "CELINE" at bounding box center [845, 237] width 32 height 10
drag, startPoint x: 833, startPoint y: 236, endPoint x: 863, endPoint y: 233, distance: 30.1
click at [863, 233] on input "CELINE" at bounding box center [917, 239] width 176 height 16
paste input "Lundi !"
type input "Lundi !"
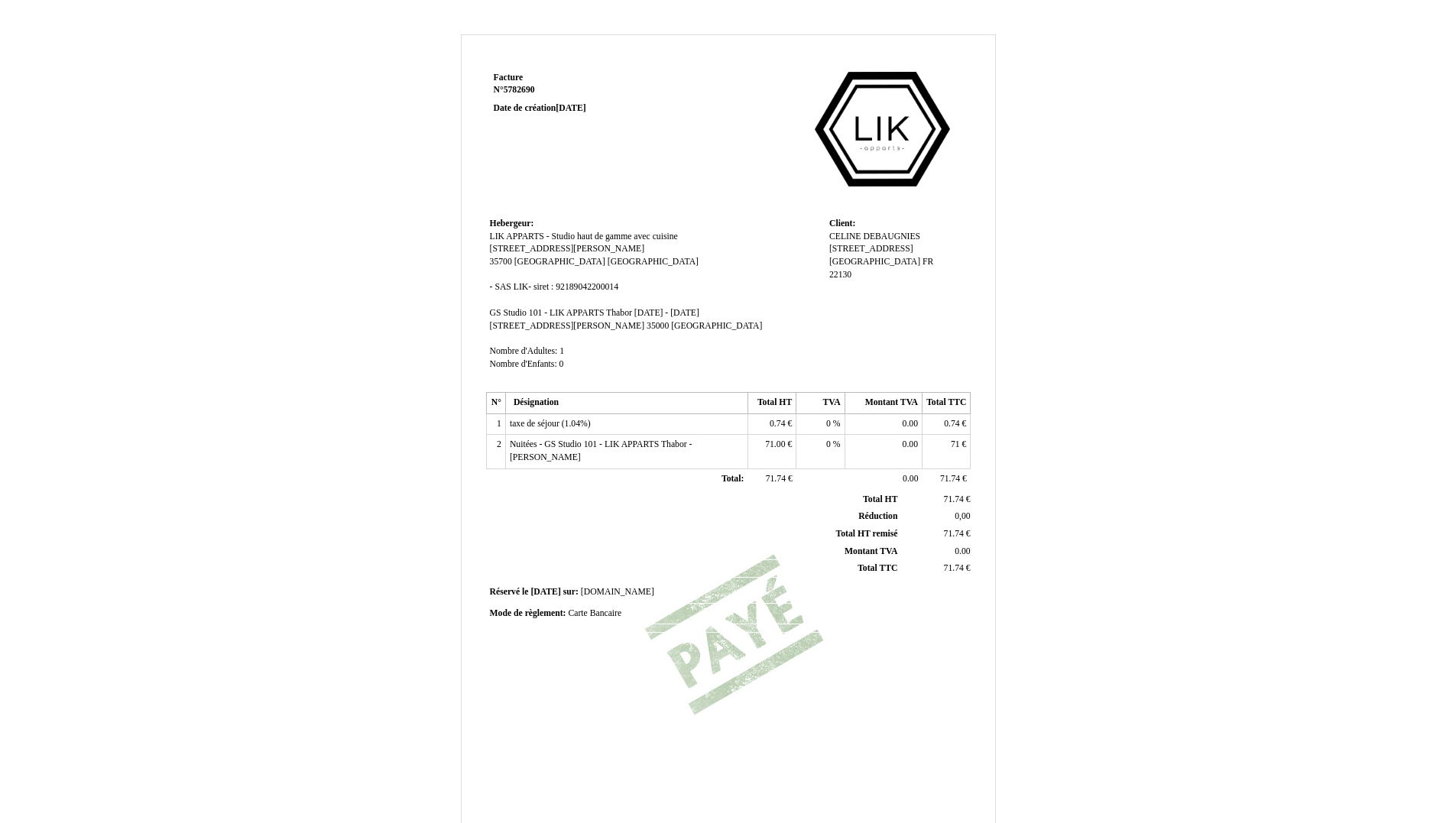
click at [890, 249] on div "CELINE CELINE DEBAUGNIES DEBAUGNIES 27 rue de brizeux 27 rue de brizeux RENNES …" at bounding box center [897, 263] width 137 height 64
drag, startPoint x: 855, startPoint y: 235, endPoint x: 928, endPoint y: 237, distance: 73.0
click at [928, 238] on div "Lundi ! Lundi ! DEBAUGNIES DEBAUGNIES 27 rue de brizeux 27 rue de brizeux RENNE…" at bounding box center [897, 263] width 137 height 64
click at [901, 238] on span "DEBAUGNIES" at bounding box center [894, 237] width 57 height 10
click at [901, 237] on div "Lundi ! Lundi ! DEBAUGNIES DEBAUGNIES 27 rue de brizeux 27 rue de brizeux RENNE…" at bounding box center [897, 263] width 137 height 64
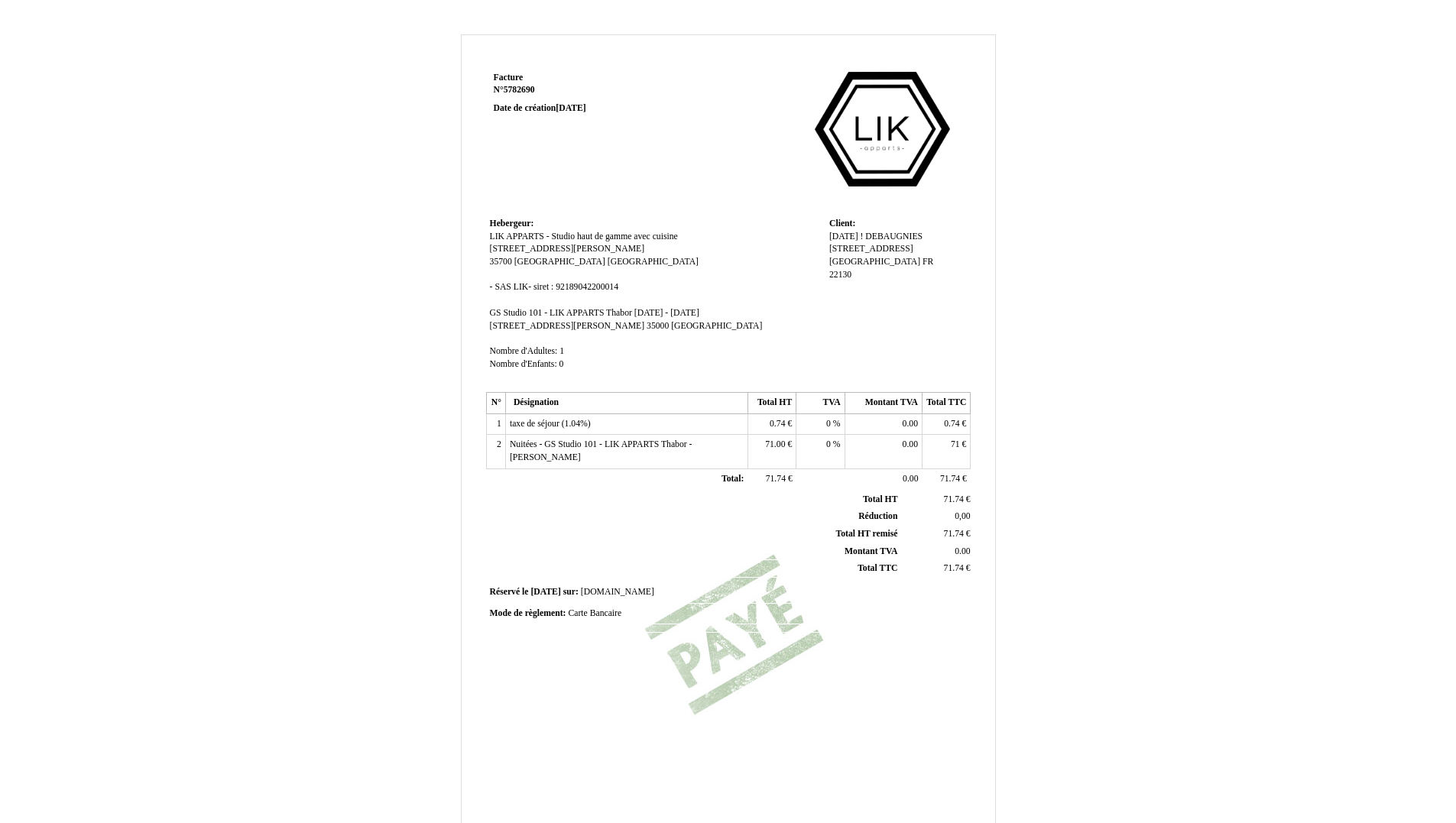
click at [901, 237] on span "DEBAUGNIES" at bounding box center [894, 237] width 57 height 10
drag, startPoint x: 890, startPoint y: 252, endPoint x: 829, endPoint y: 247, distance: 61.2
click at [829, 247] on input "DEBAUGNIES" at bounding box center [917, 251] width 176 height 16
type input "DEBAUGNIES"
click at [925, 328] on td "Client: Client: Lundi ! Lundi ! DEBAUGNIES DEBAUGNIES 27 rue de brizeux 27 rue …" at bounding box center [897, 301] width 145 height 174
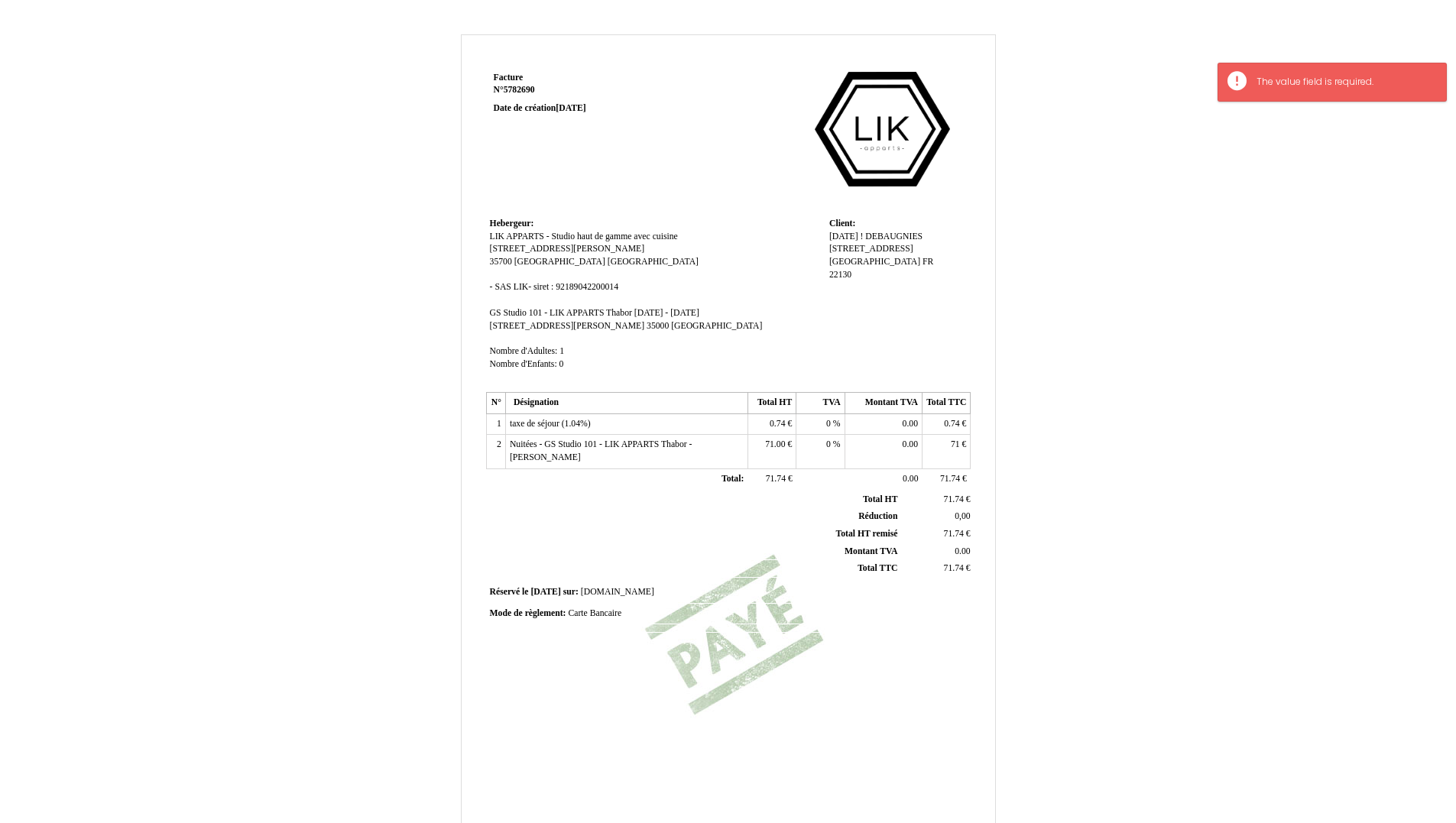
click at [893, 234] on span "DEBAUGNIES" at bounding box center [894, 237] width 57 height 10
click at [831, 247] on input "DEBAUGNIES" at bounding box center [917, 251] width 176 height 16
drag, startPoint x: 833, startPoint y: 247, endPoint x: 897, endPoint y: 243, distance: 64.1
click at [897, 243] on input "DEBAUGNIES" at bounding box center [917, 251] width 176 height 16
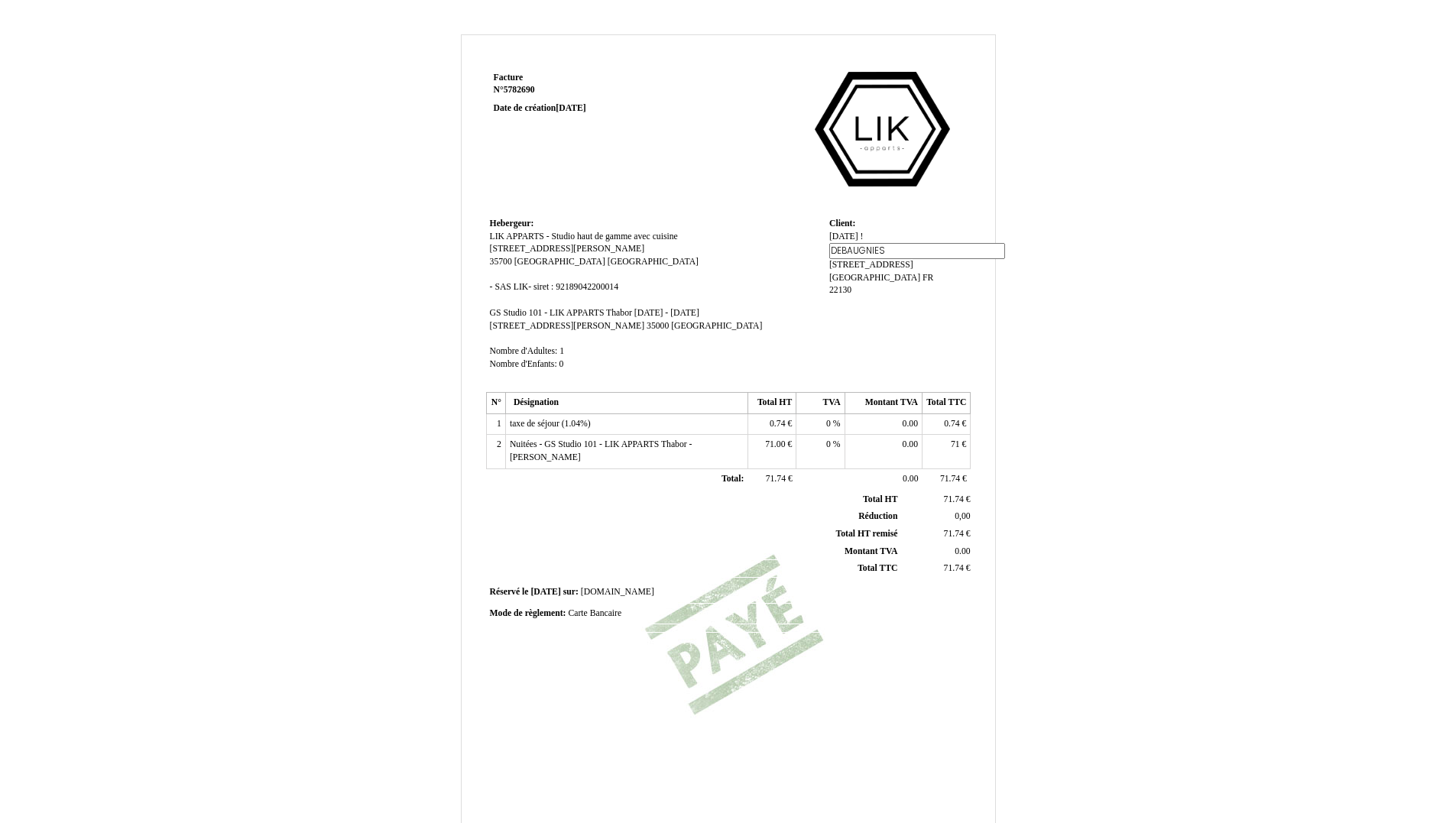
click at [939, 284] on div "Lundi ! Lundi ! DEBAUGNIES DEBAUGNIES 27 rue de brizeux 27 rue de brizeux RENNE…" at bounding box center [897, 270] width 137 height 79
click at [841, 283] on div "Lundi ! Lundi ! DEBAUGNIES DEBAUGNIES 27 rue de brizeux 27 rue de brizeux RENNE…" at bounding box center [897, 263] width 137 height 64
click at [846, 284] on div "Lundi ! Lundi ! DEBAUGNIES DEBAUGNIES 27 rue de brizeux 27 rue de brizeux RENNE…" at bounding box center [897, 263] width 137 height 64
drag, startPoint x: 834, startPoint y: 282, endPoint x: 847, endPoint y: 273, distance: 15.8
click at [835, 280] on div "Lundi ! Lundi ! DEBAUGNIES DEBAUGNIES 27 rue de brizeux 27 rue de brizeux RENNE…" at bounding box center [897, 263] width 137 height 64
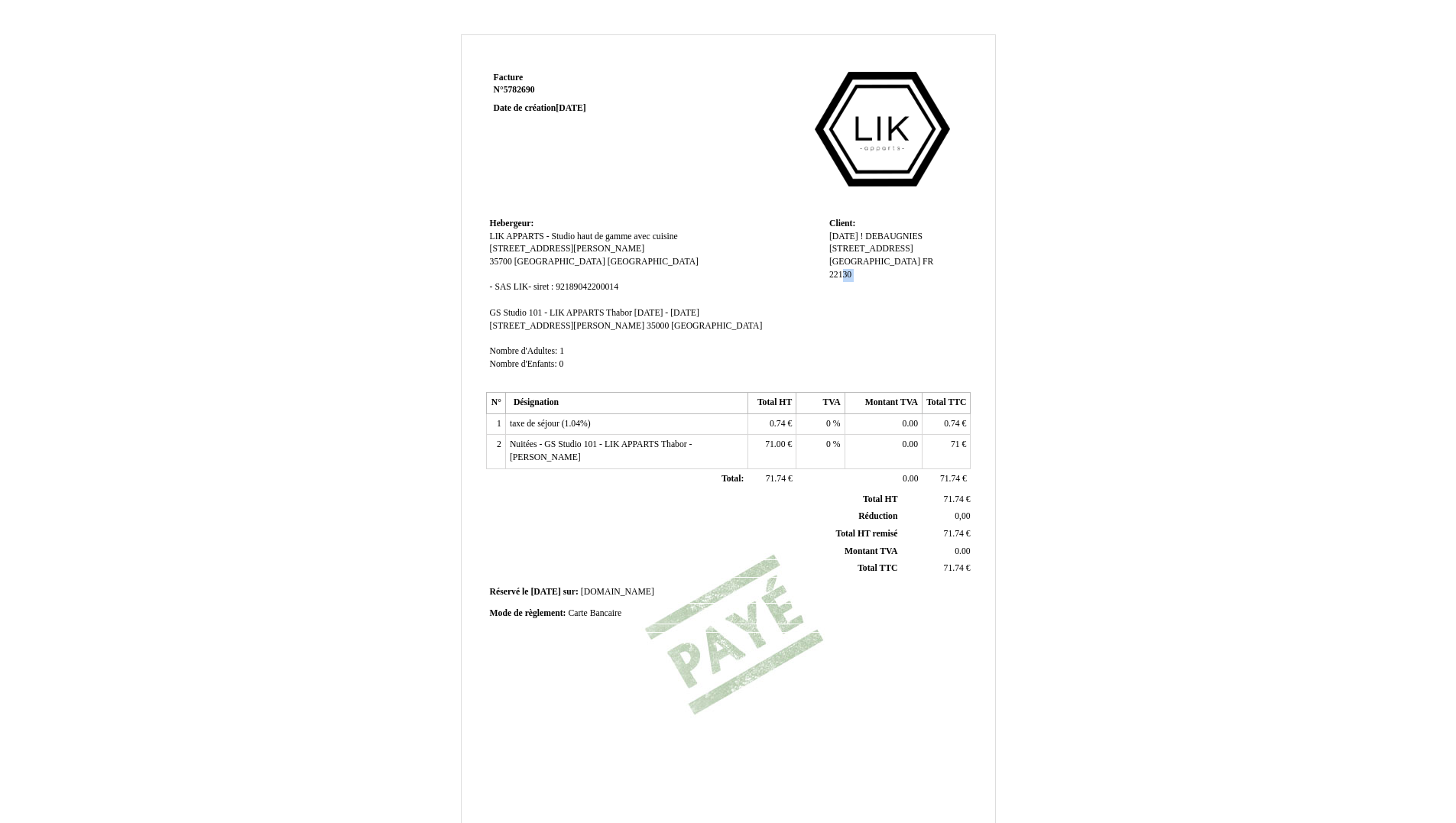
click at [855, 271] on div "Lundi ! Lundi ! DEBAUGNIES DEBAUGNIES 27 rue de brizeux 27 rue de brizeux RENNE…" at bounding box center [897, 263] width 137 height 64
click at [848, 272] on span "22130" at bounding box center [839, 275] width 22 height 10
click at [856, 294] on div "Lundi ! Lundi ! DEBAUGNIES DEBAUGNIES 27 rue de brizeux 27 rue de brizeux RENNE…" at bounding box center [897, 270] width 137 height 79
click at [836, 302] on td "Client: Client: Lundi ! Lundi ! DEBAUGNIES DEBAUGNIES 27 rue de brizeux 27 rue …" at bounding box center [897, 301] width 145 height 174
click at [838, 288] on div "Lundi ! Lundi ! DEBAUGNIES DEBAUGNIES 27 rue de brizeux 27 rue de brizeux RENNE…" at bounding box center [897, 263] width 137 height 64
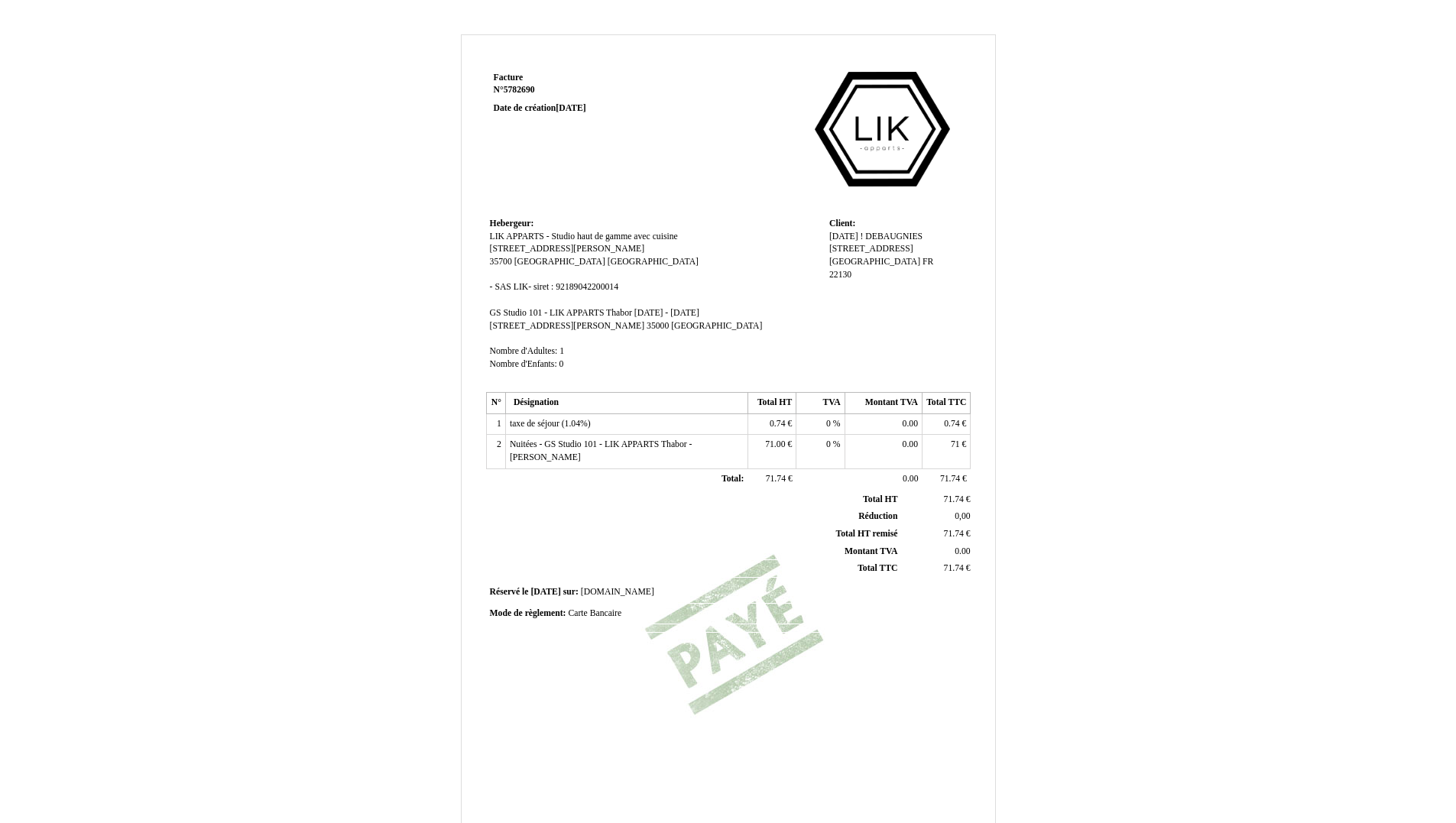
click at [838, 287] on div "Lundi ! Lundi ! DEBAUGNIES DEBAUGNIES 27 rue de brizeux 27 rue de brizeux RENNE…" at bounding box center [897, 263] width 137 height 64
click at [836, 287] on div "Lundi ! Lundi ! DEBAUGNIES DEBAUGNIES 27 rue de brizeux 27 rue de brizeux RENNE…" at bounding box center [897, 263] width 137 height 64
click at [838, 283] on div "Lundi ! Lundi ! DEBAUGNIES DEBAUGNIES 27 rue de brizeux 27 rue de brizeux RENNE…" at bounding box center [897, 263] width 137 height 64
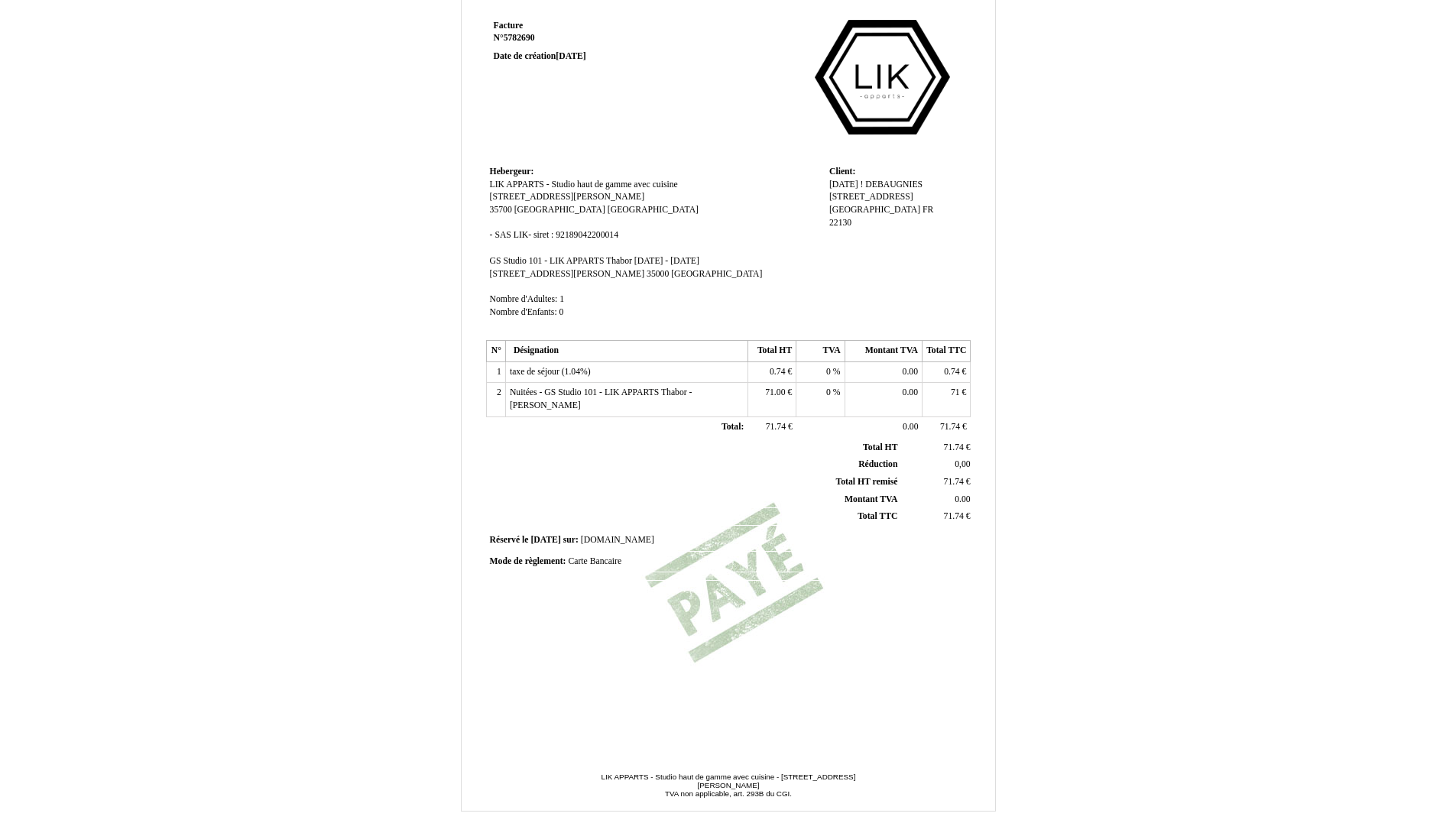
scroll to position [99, 0]
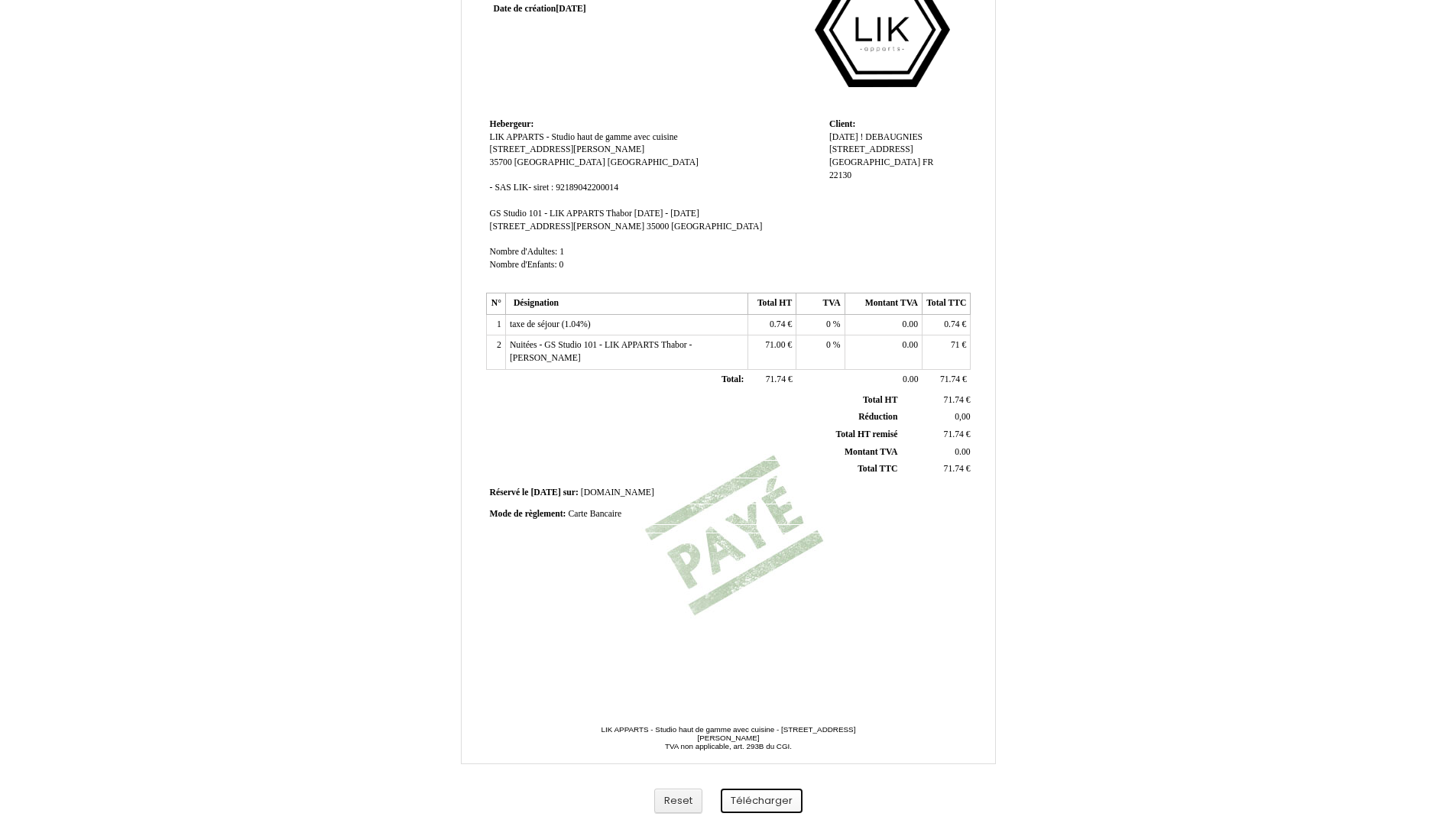
click at [785, 802] on button "Télécharger" at bounding box center [762, 801] width 82 height 25
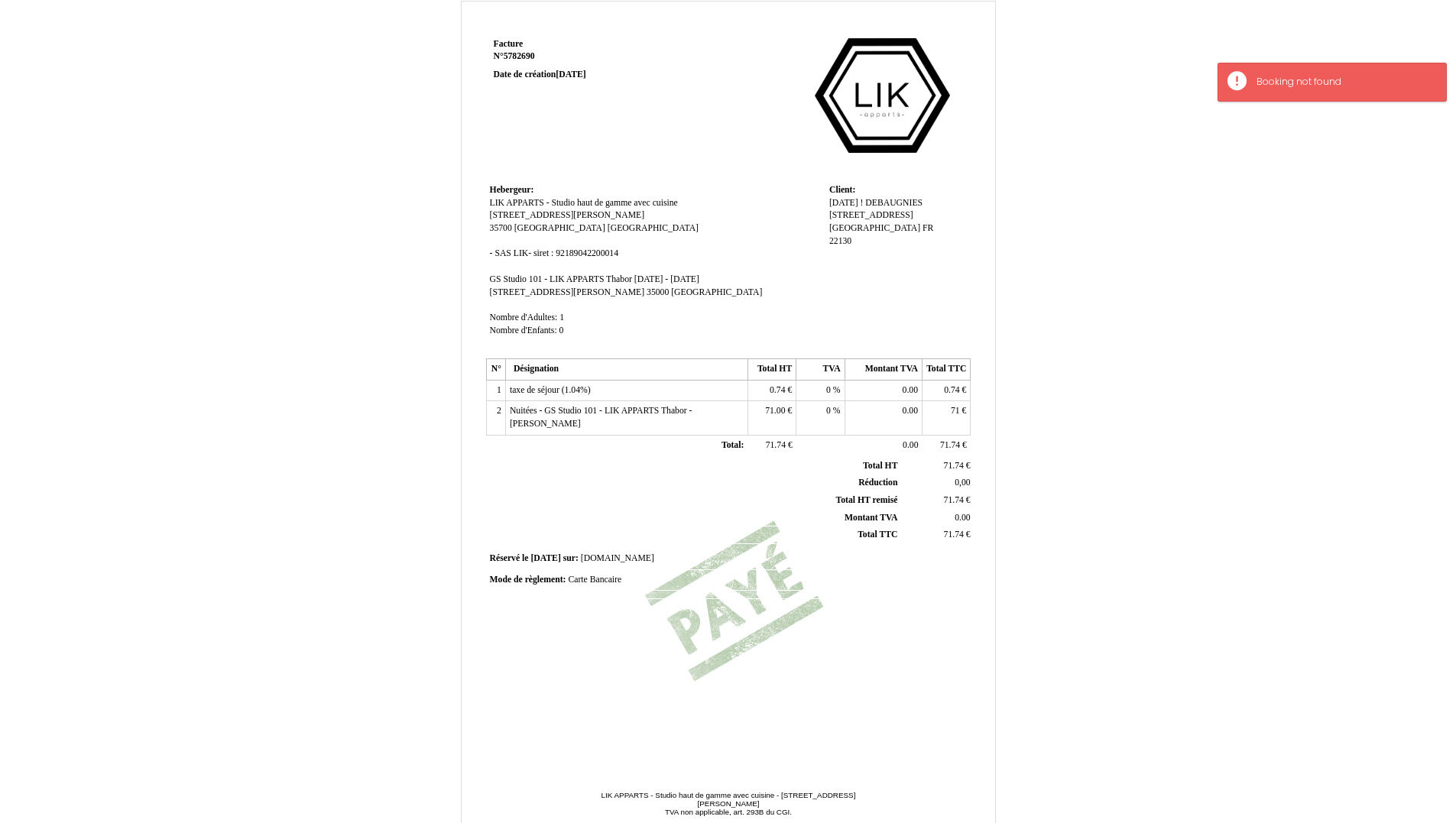
scroll to position [0, 0]
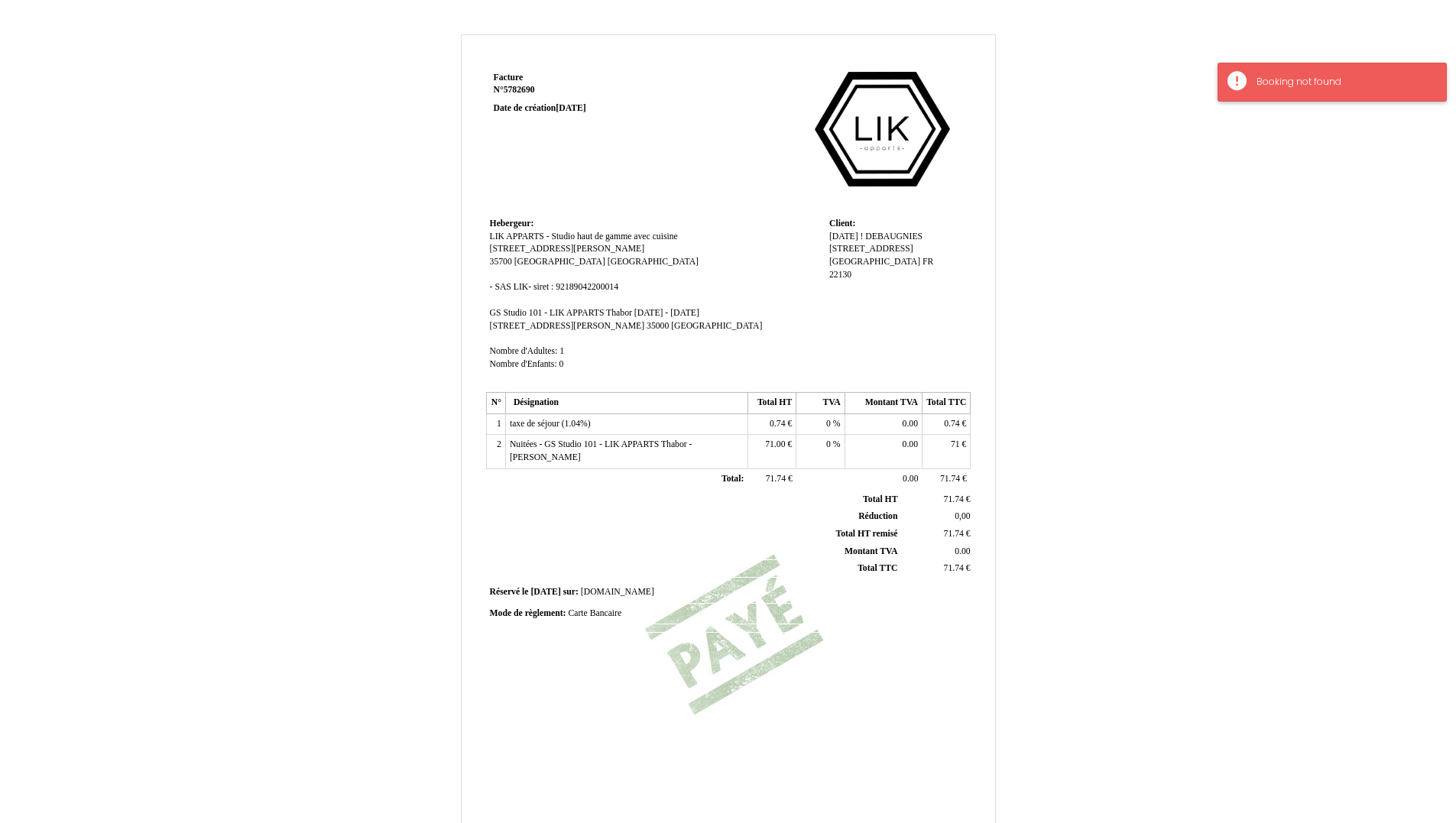
click at [1327, 101] on div "Booking not found" at bounding box center [1332, 82] width 229 height 39
click at [1312, 95] on div "Facture Facture N° 5782690 5782690 Date de création 18 May 2025 Hebergeur: Hebe…" at bounding box center [728, 471] width 1456 height 903
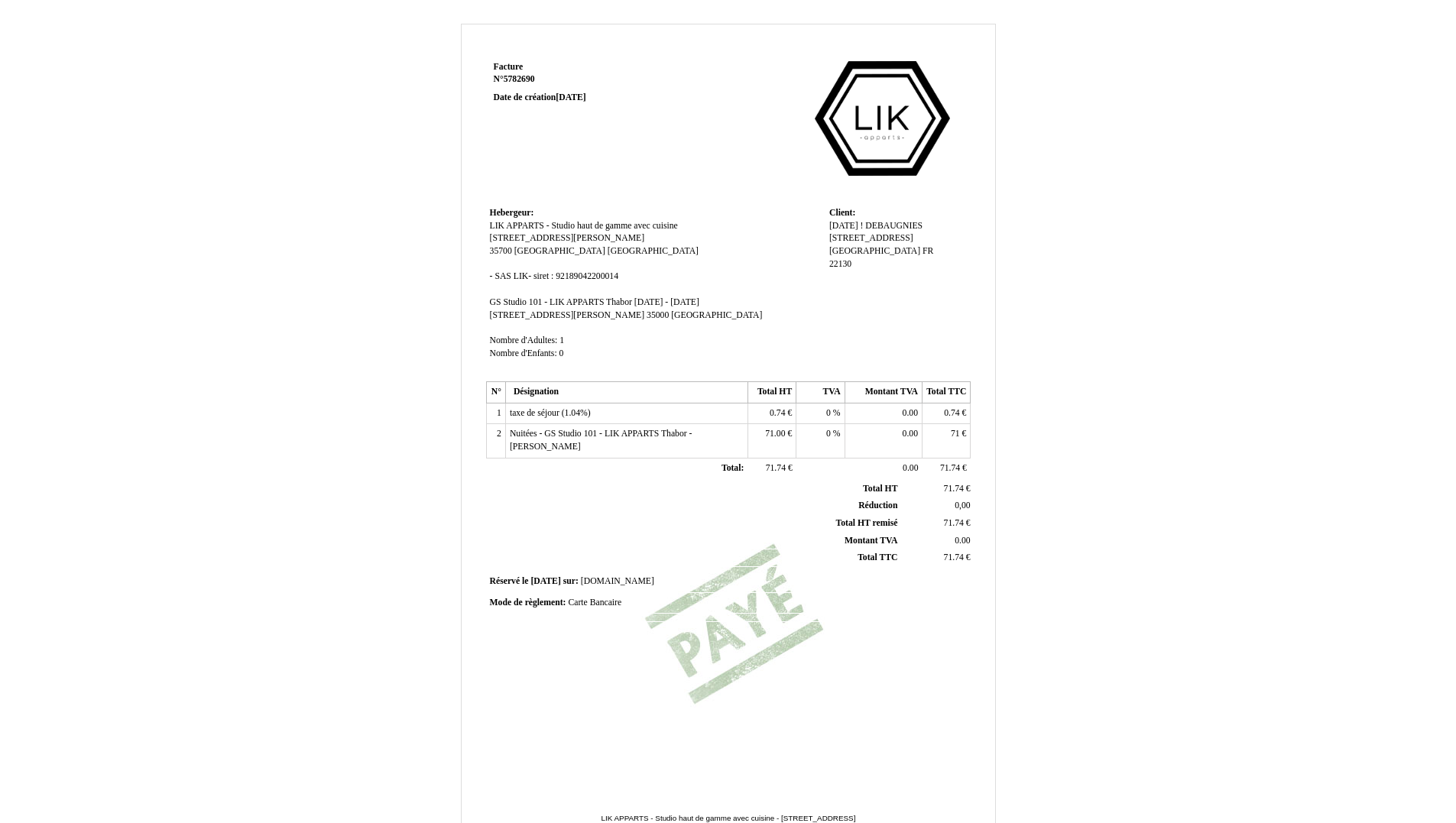
scroll to position [99, 0]
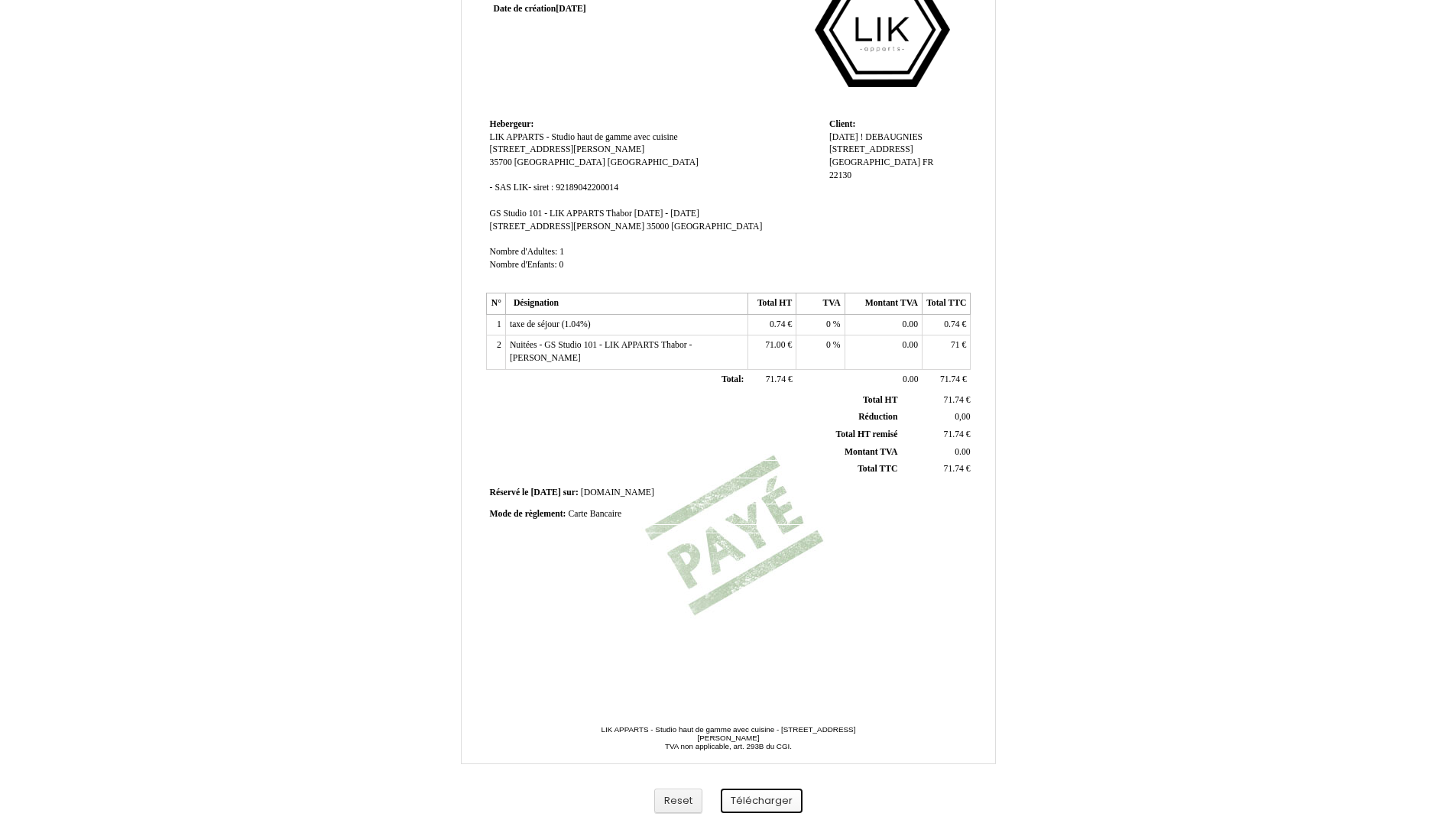
click at [748, 797] on button "Télécharger" at bounding box center [762, 801] width 82 height 25
